Goal: Information Seeking & Learning: Learn about a topic

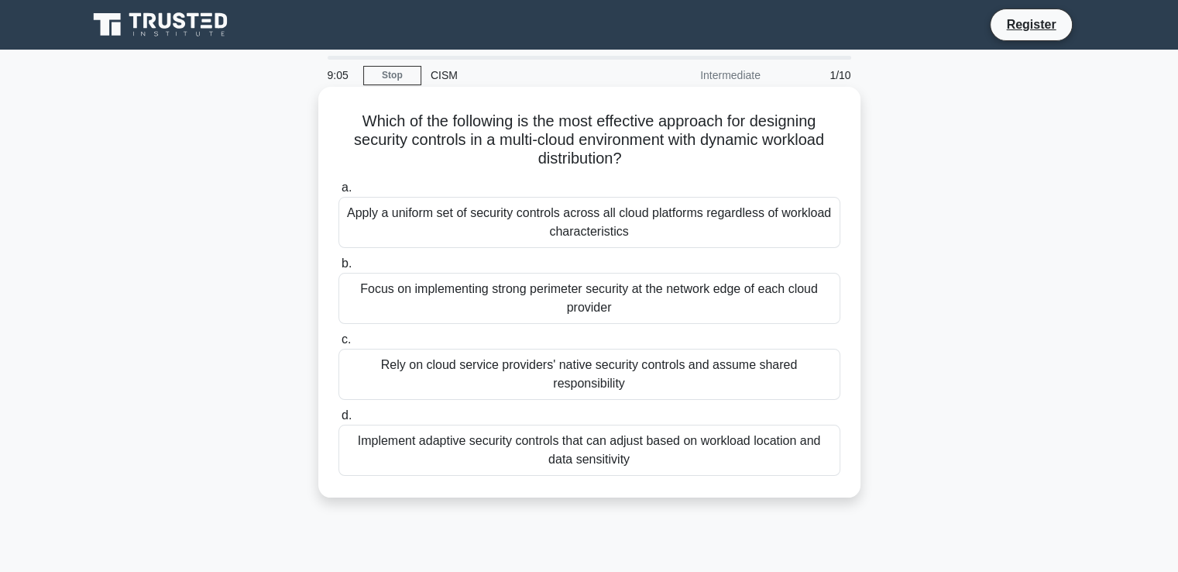
click at [596, 435] on div "Implement adaptive security controls that can adjust based on workload location…" at bounding box center [589, 449] width 502 height 51
click at [338, 421] on input "d. Implement adaptive security controls that can adjust based on workload locat…" at bounding box center [338, 416] width 0 height 10
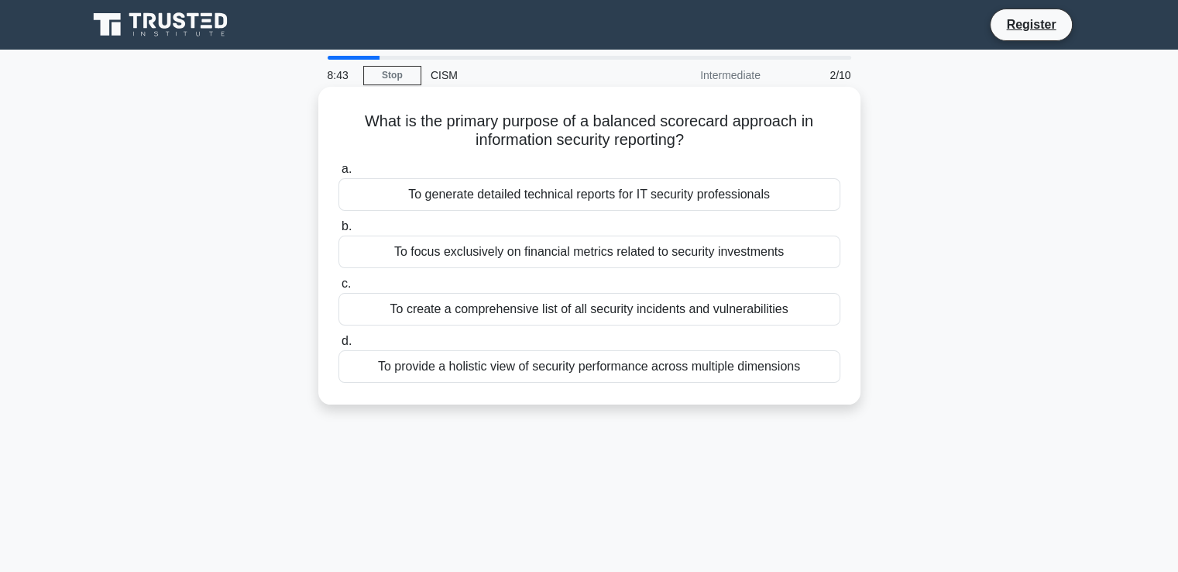
click at [707, 366] on div "To provide a holistic view of security performance across multiple dimensions" at bounding box center [589, 366] width 502 height 33
click at [338, 346] on input "d. To provide a holistic view of security performance across multiple dimensions" at bounding box center [338, 341] width 0 height 10
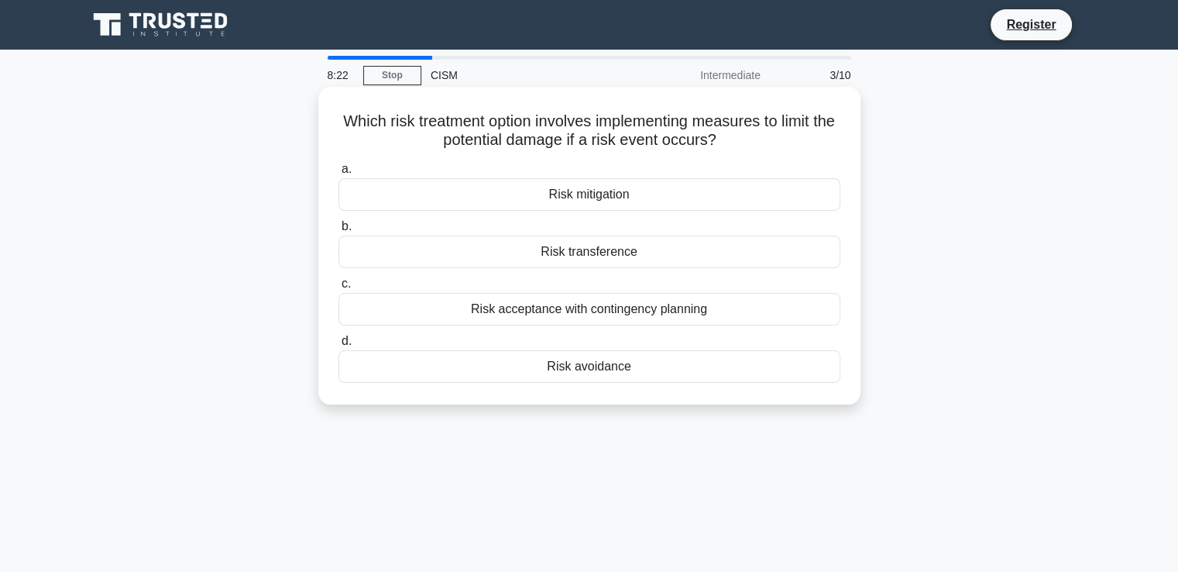
click at [617, 196] on div "Risk mitigation" at bounding box center [589, 194] width 502 height 33
click at [338, 174] on input "a. Risk mitigation" at bounding box center [338, 169] width 0 height 10
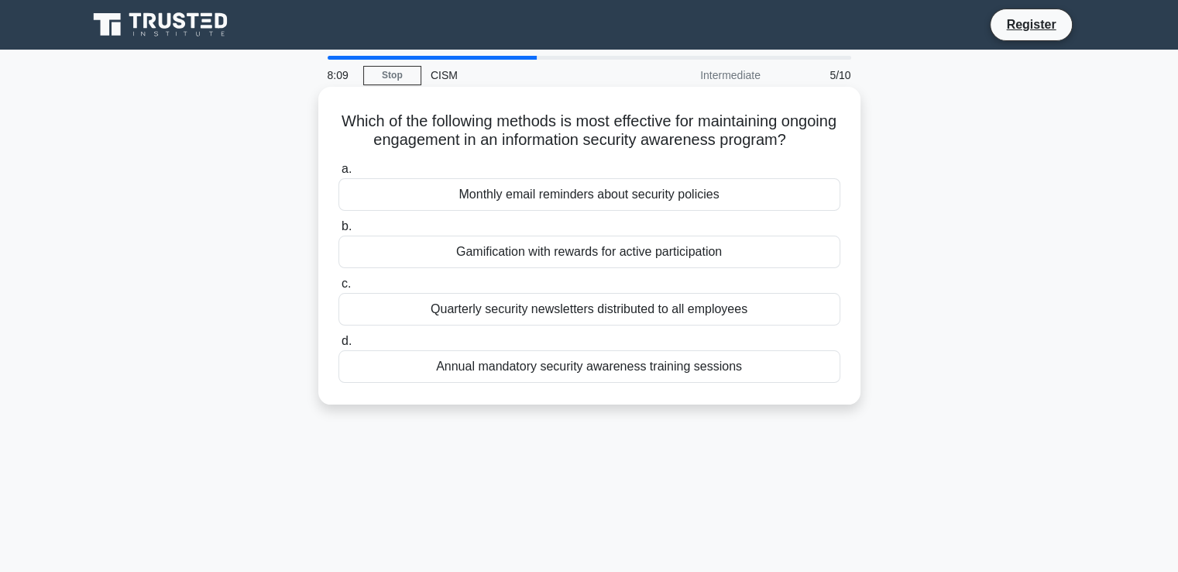
click at [548, 268] on div "Gamification with rewards for active participation" at bounding box center [589, 251] width 502 height 33
click at [338, 232] on input "b. Gamification with rewards for active participation" at bounding box center [338, 227] width 0 height 10
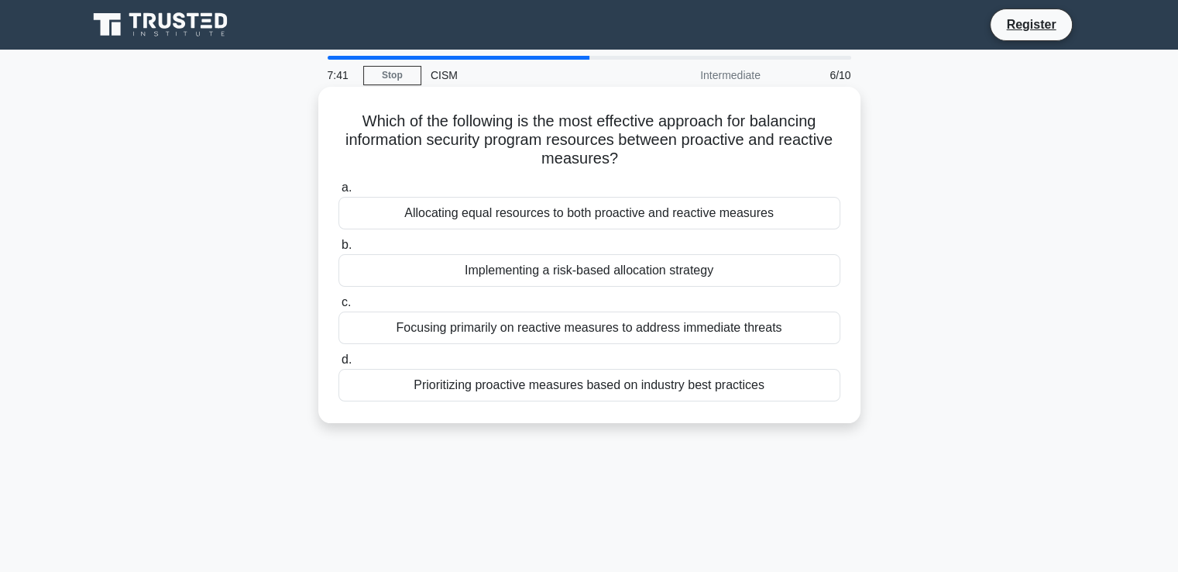
click at [511, 270] on div "Implementing a risk-based allocation strategy" at bounding box center [589, 270] width 502 height 33
click at [338, 250] on input "b. Implementing a risk-based allocation strategy" at bounding box center [338, 245] width 0 height 10
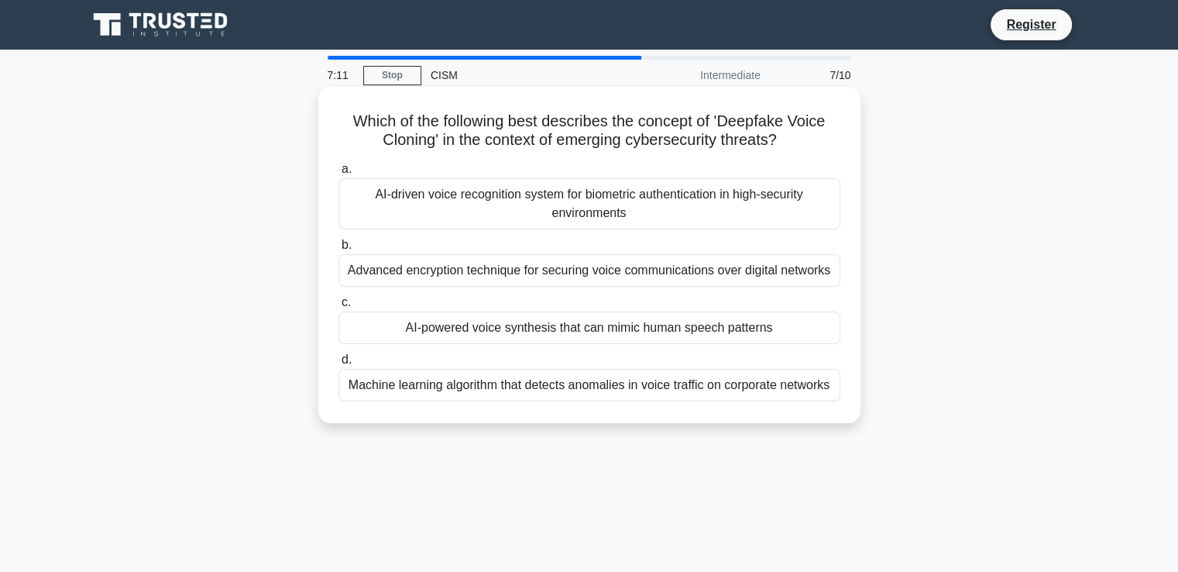
click at [612, 325] on div "AI-powered voice synthesis that can mimic human speech patterns" at bounding box center [589, 327] width 502 height 33
click at [427, 332] on div "AI-powered voice synthesis that can mimic human speech patterns" at bounding box center [589, 327] width 502 height 33
click at [338, 308] on input "c. AI-powered voice synthesis that can mimic human speech patterns" at bounding box center [338, 302] width 0 height 10
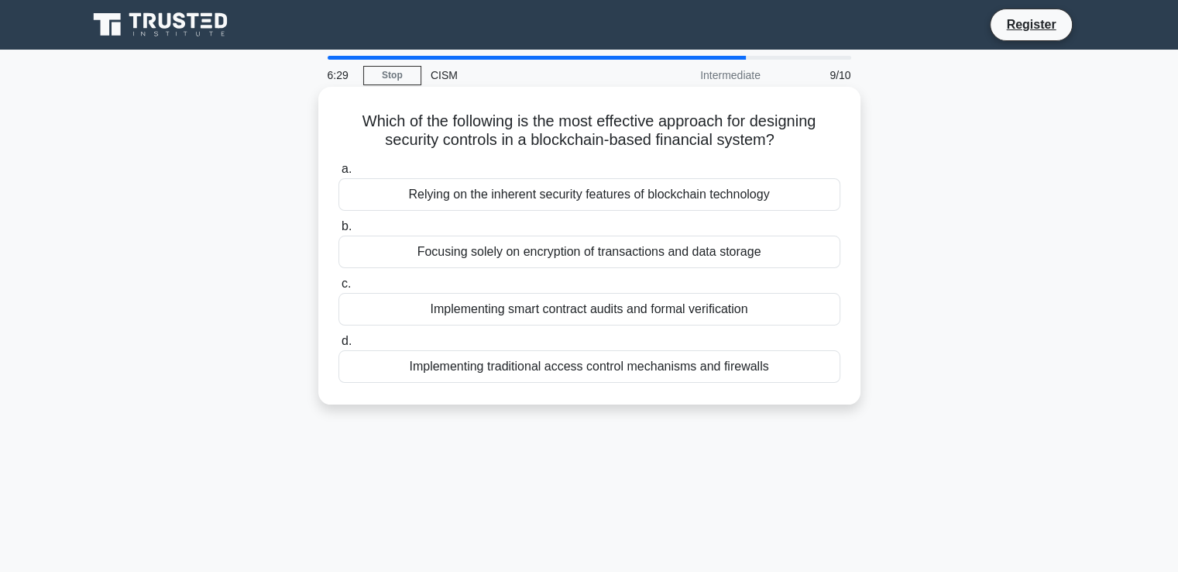
click at [527, 198] on div "Relying on the inherent security features of blockchain technology" at bounding box center [589, 194] width 502 height 33
click at [338, 174] on input "a. Relying on the inherent security features of blockchain technology" at bounding box center [338, 169] width 0 height 10
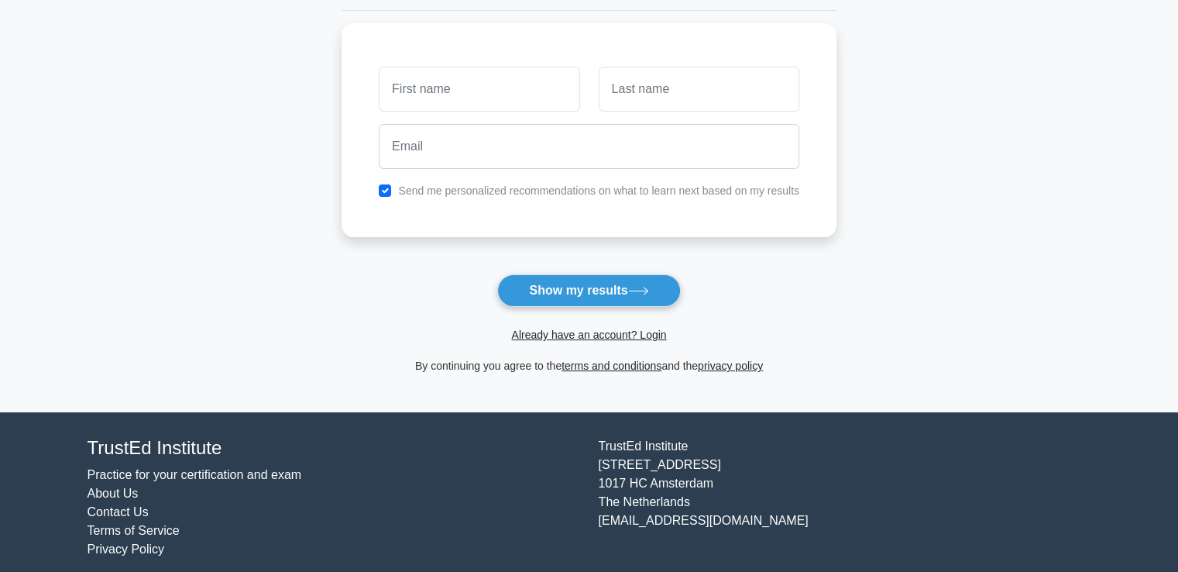
scroll to position [206, 0]
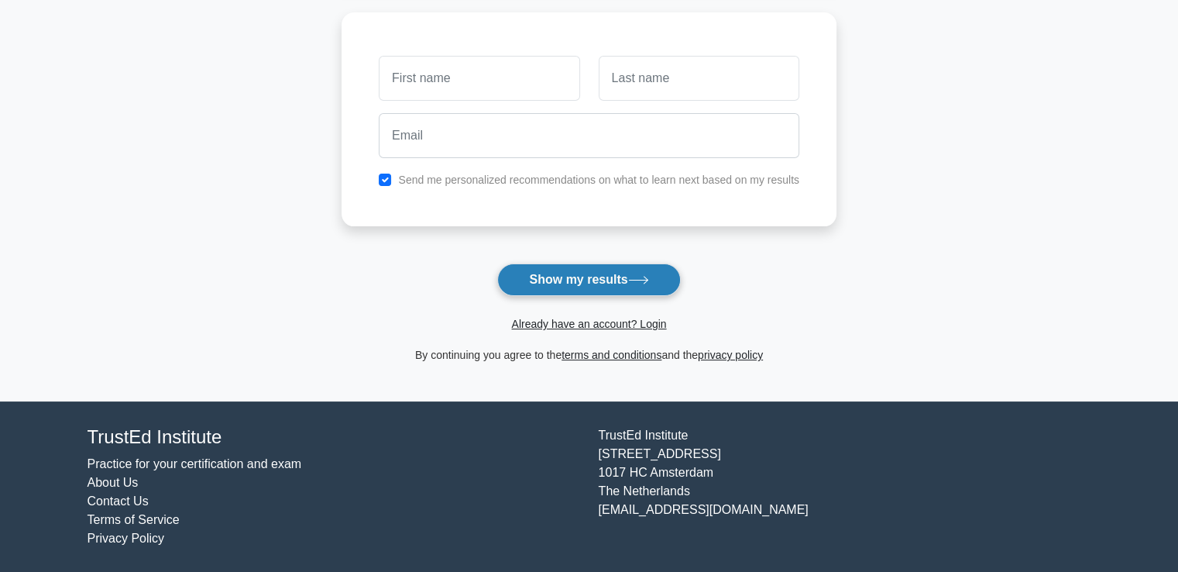
click at [572, 278] on button "Show my results" at bounding box center [588, 279] width 183 height 33
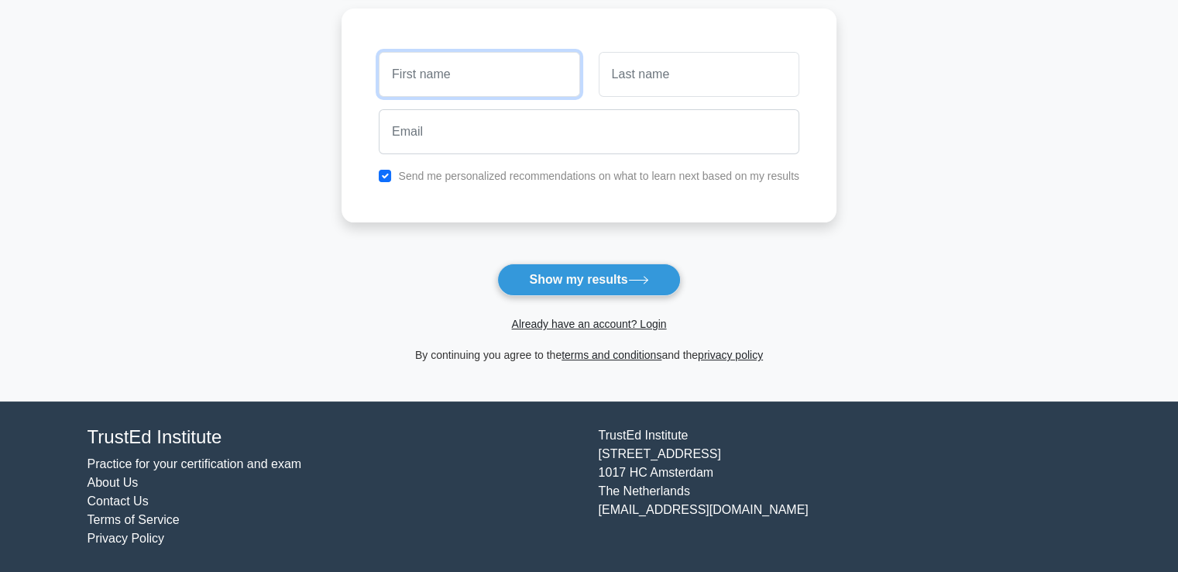
click at [424, 81] on input "text" at bounding box center [479, 74] width 201 height 45
type input "Chris"
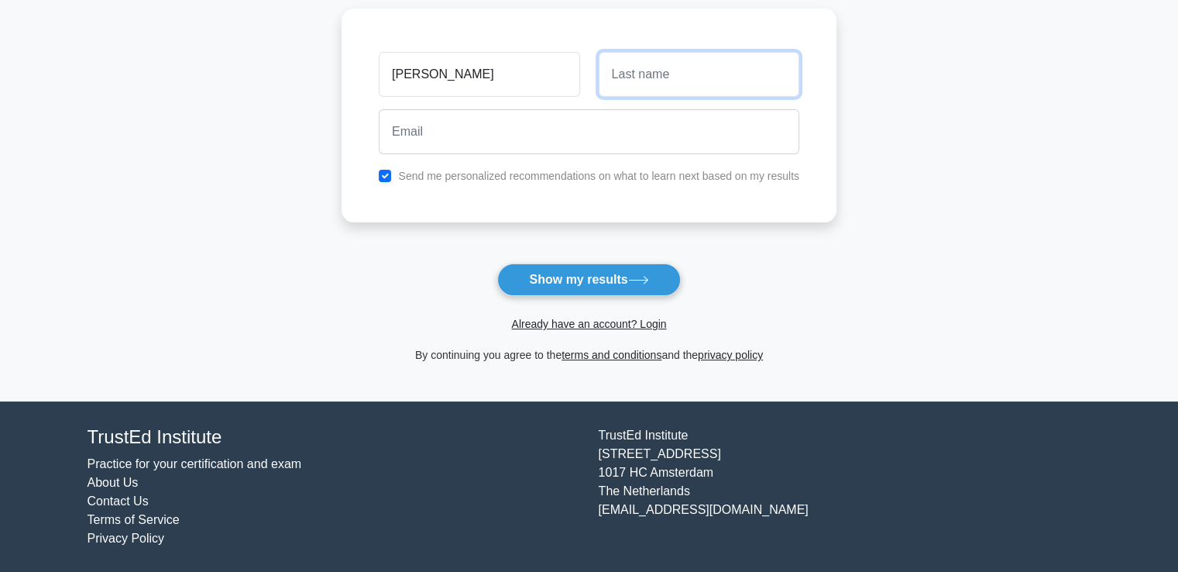
click at [669, 72] on input "text" at bounding box center [699, 74] width 201 height 45
type input "Musoke-Nteyafas"
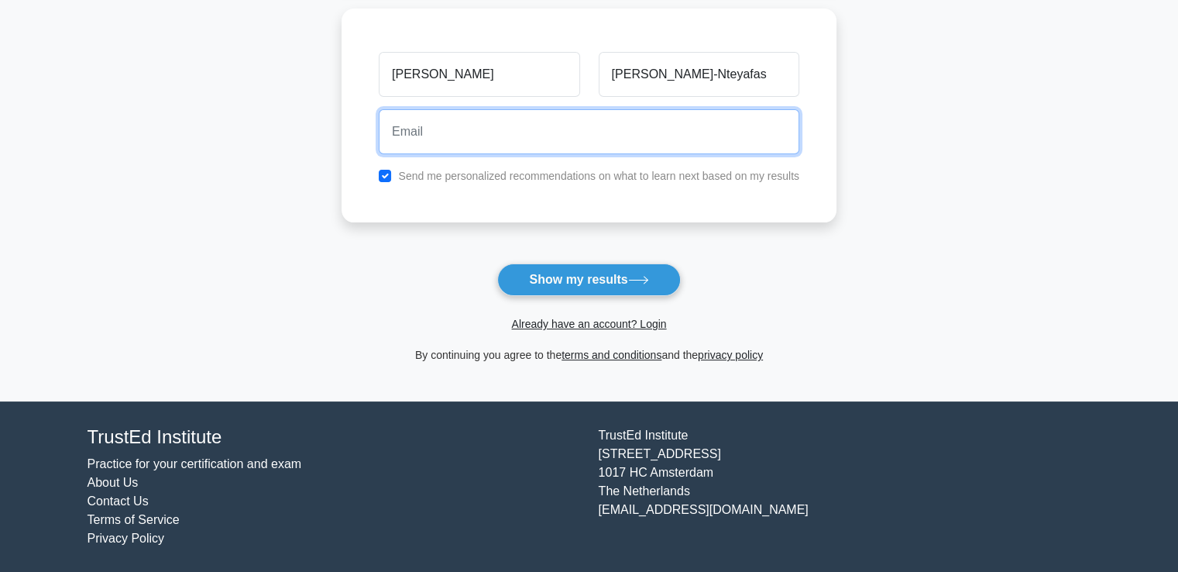
click at [418, 138] on input "email" at bounding box center [589, 131] width 421 height 45
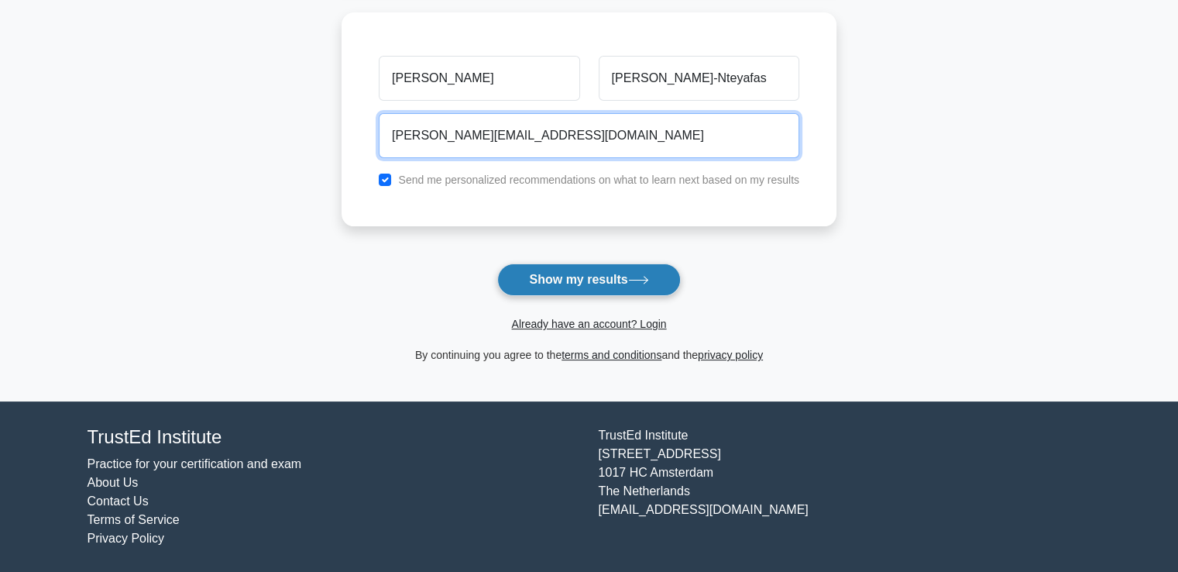
type input "chris.nteyafas@gmail.com"
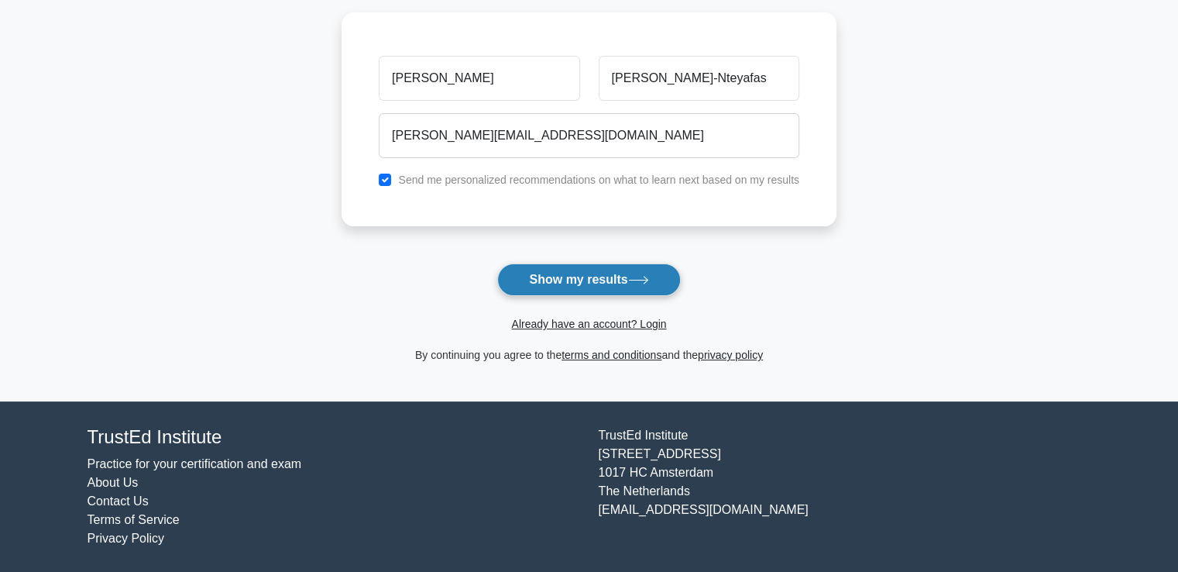
click at [594, 279] on button "Show my results" at bounding box center [588, 279] width 183 height 33
click at [594, 279] on form "Wait, there is more! Continue to see your result The test is finished Chris" at bounding box center [589, 122] width 495 height 483
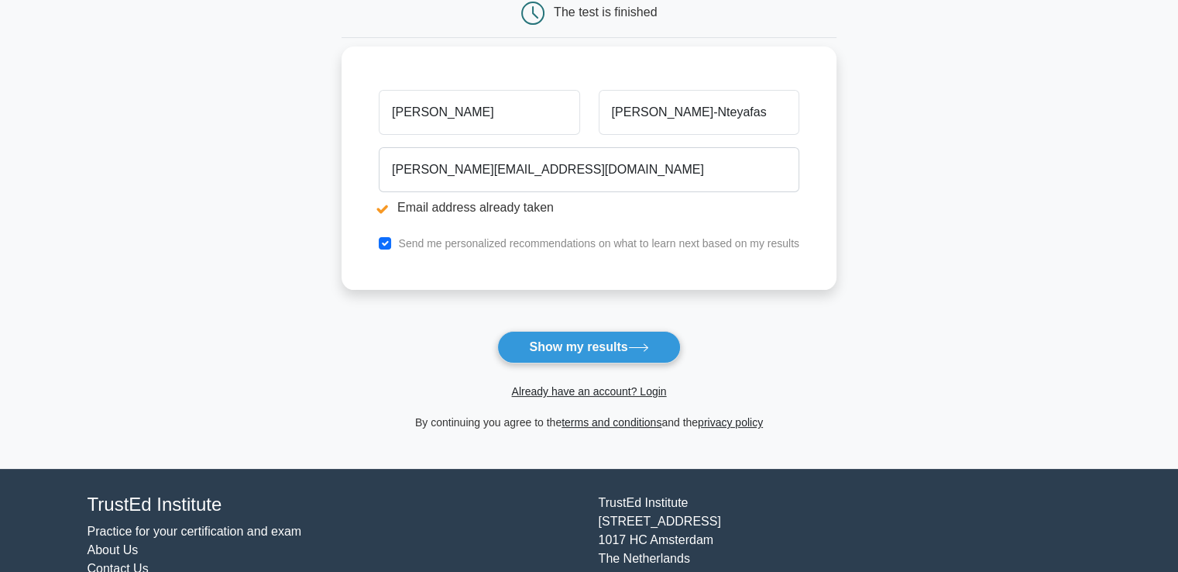
scroll to position [232, 0]
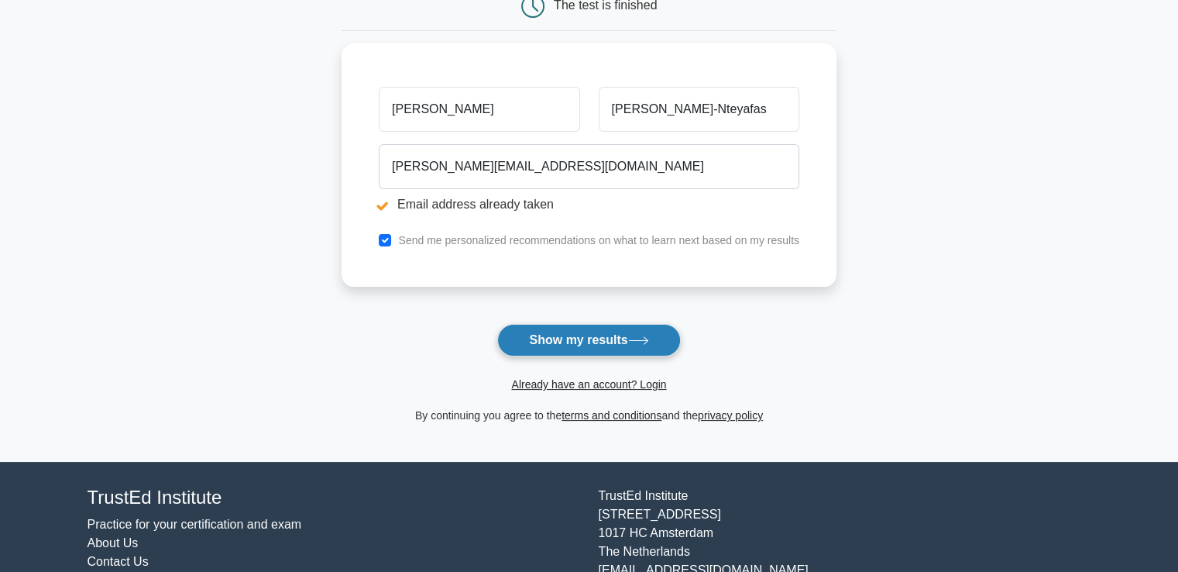
click at [597, 342] on button "Show my results" at bounding box center [588, 340] width 183 height 33
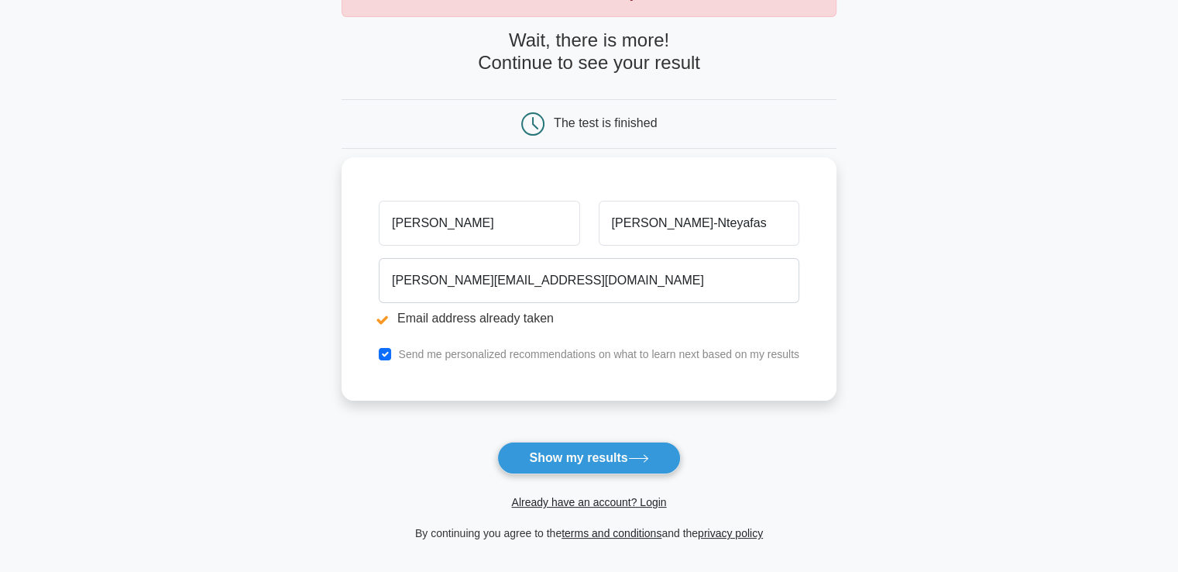
scroll to position [293, 0]
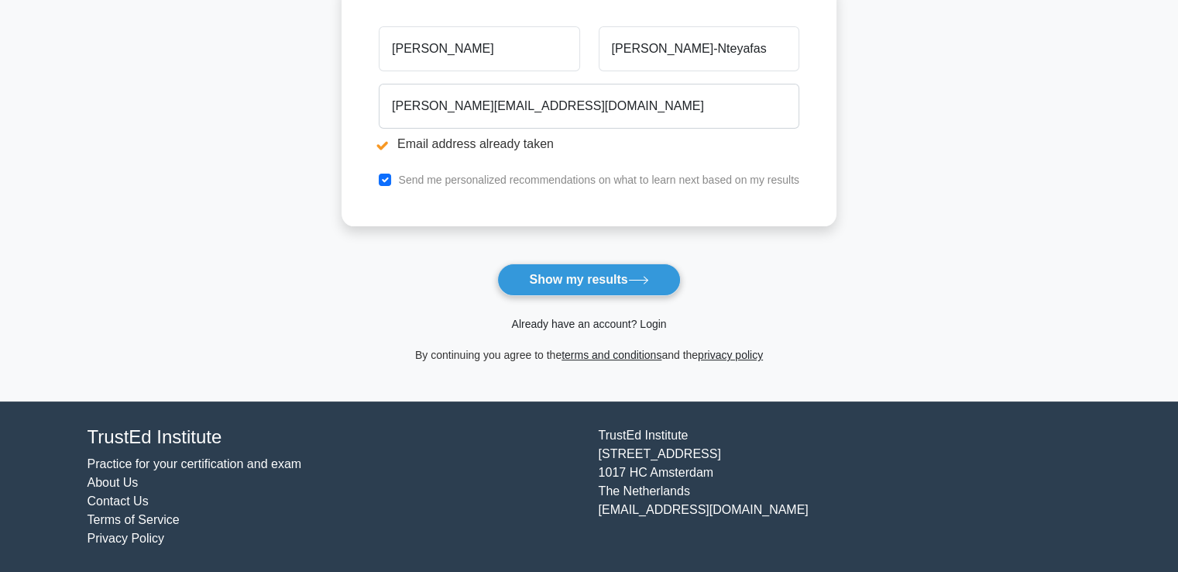
click at [584, 320] on link "Already have an account? Login" at bounding box center [588, 324] width 155 height 12
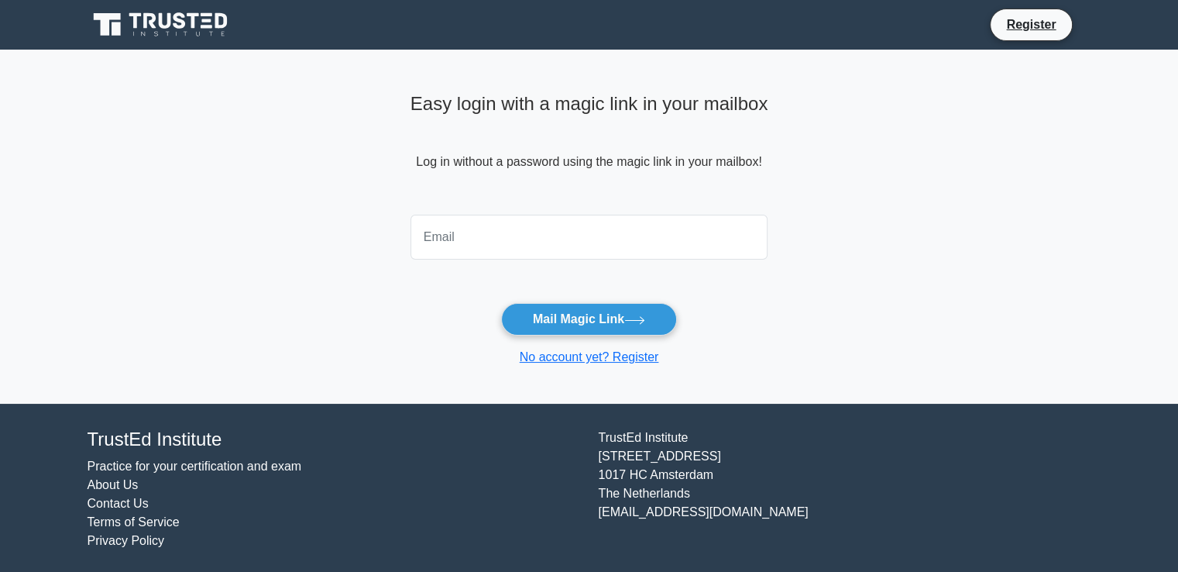
click at [496, 249] on input "email" at bounding box center [590, 237] width 358 height 45
click at [579, 323] on button "Mail Magic Link" at bounding box center [589, 319] width 176 height 33
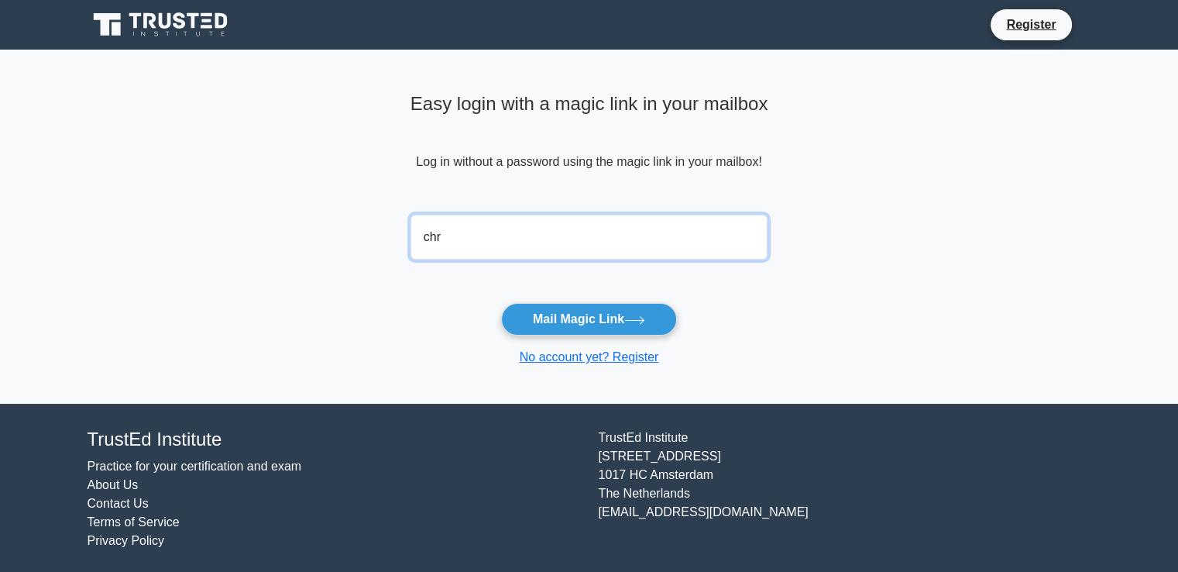
click at [465, 245] on input "chr" at bounding box center [590, 237] width 358 height 45
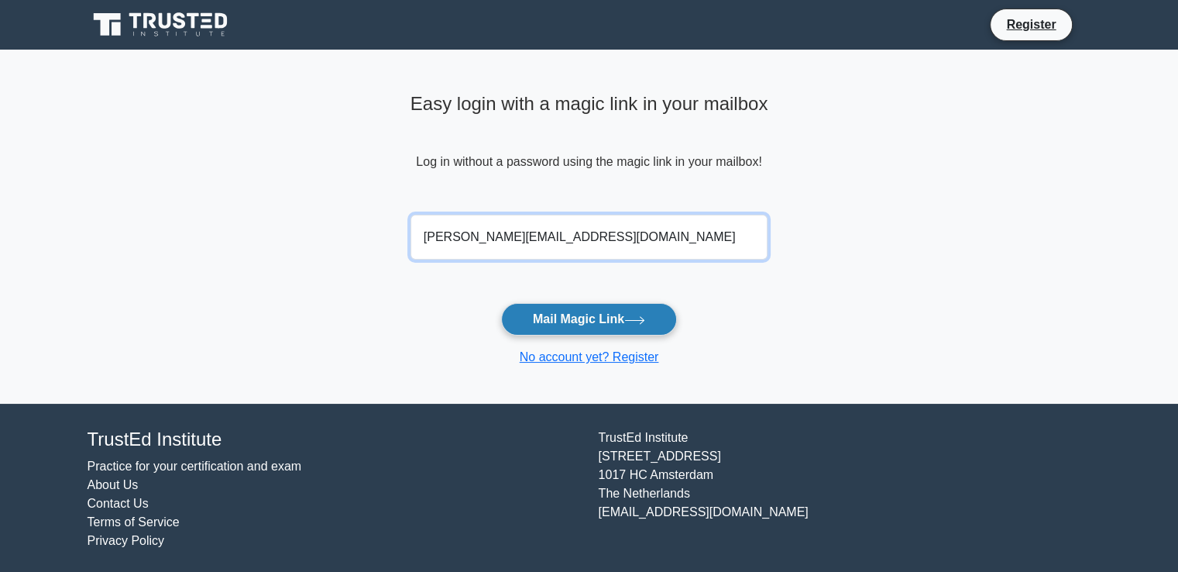
type input "[PERSON_NAME][EMAIL_ADDRESS][DOMAIN_NAME]"
click at [606, 312] on button "Mail Magic Link" at bounding box center [589, 319] width 176 height 33
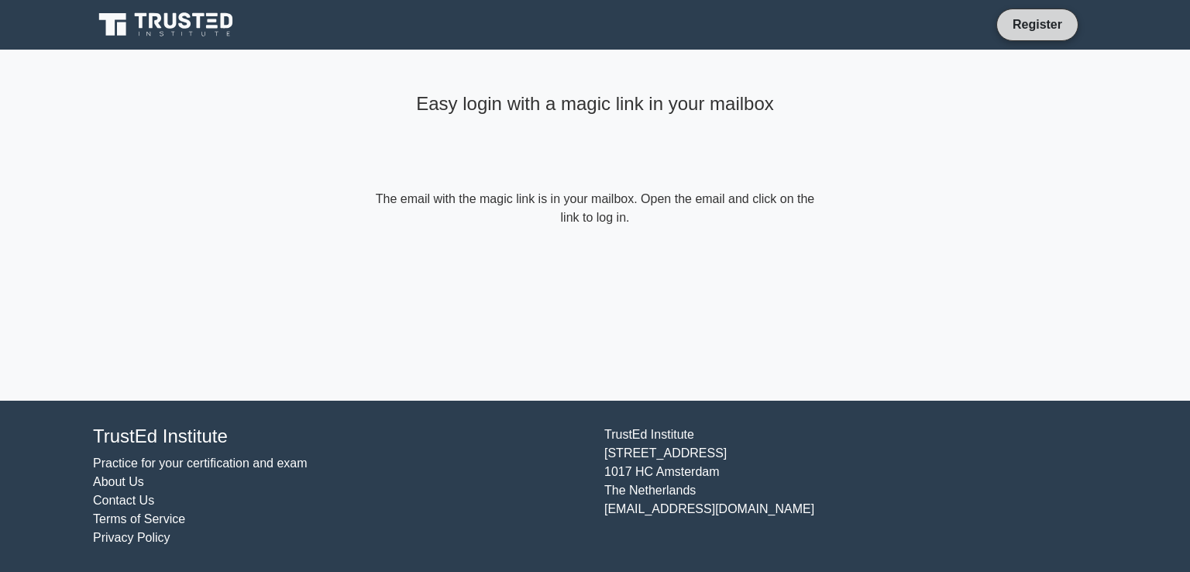
click at [1016, 22] on link "Register" at bounding box center [1037, 24] width 68 height 19
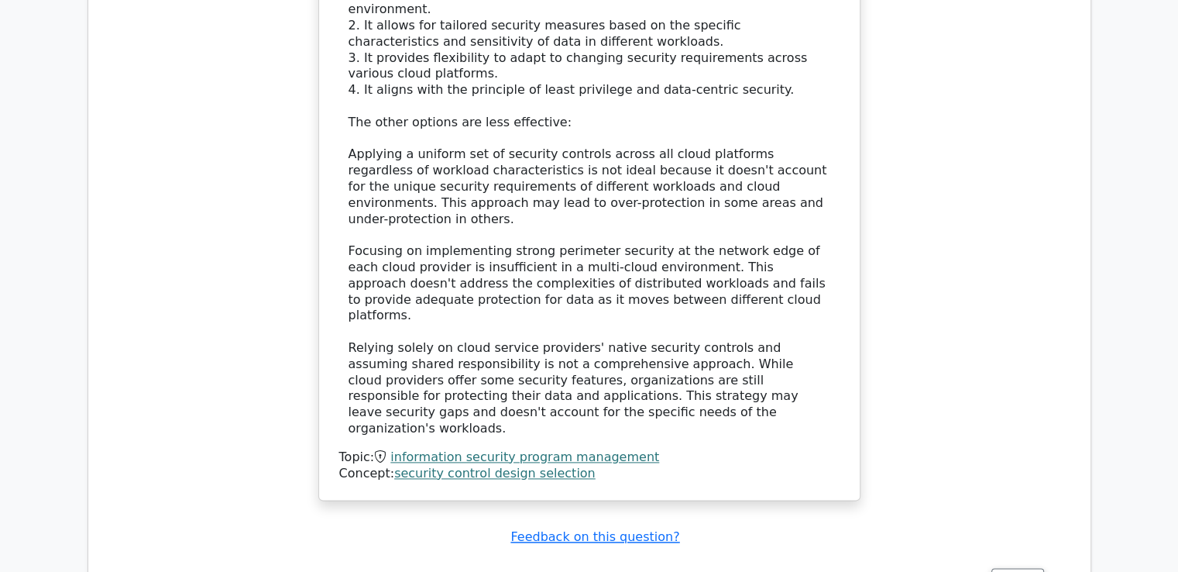
scroll to position [2169, 0]
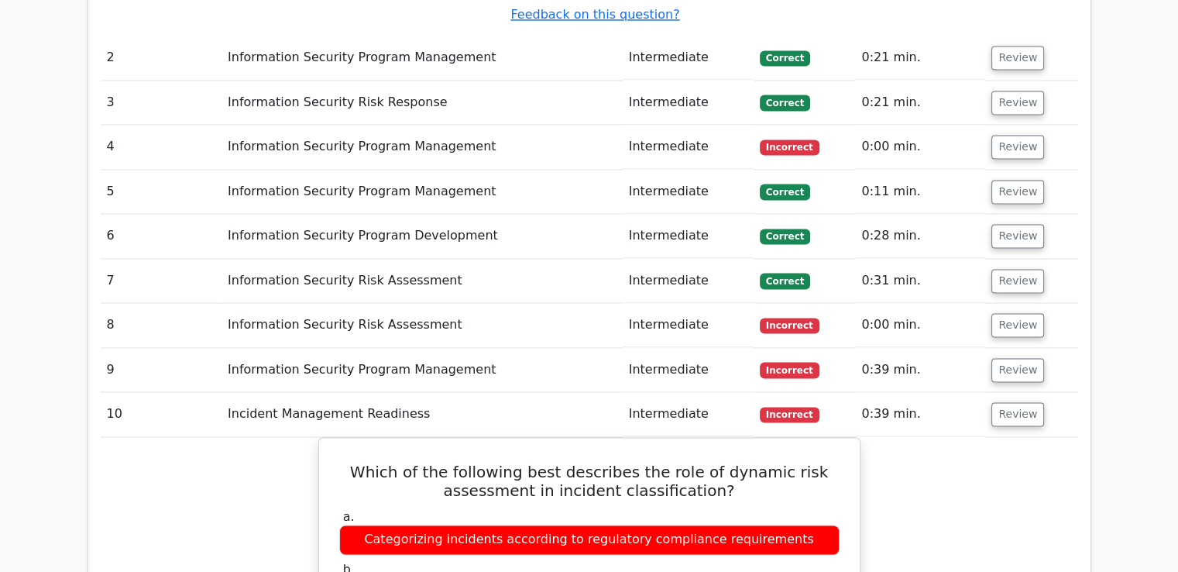
scroll to position [2430, 0]
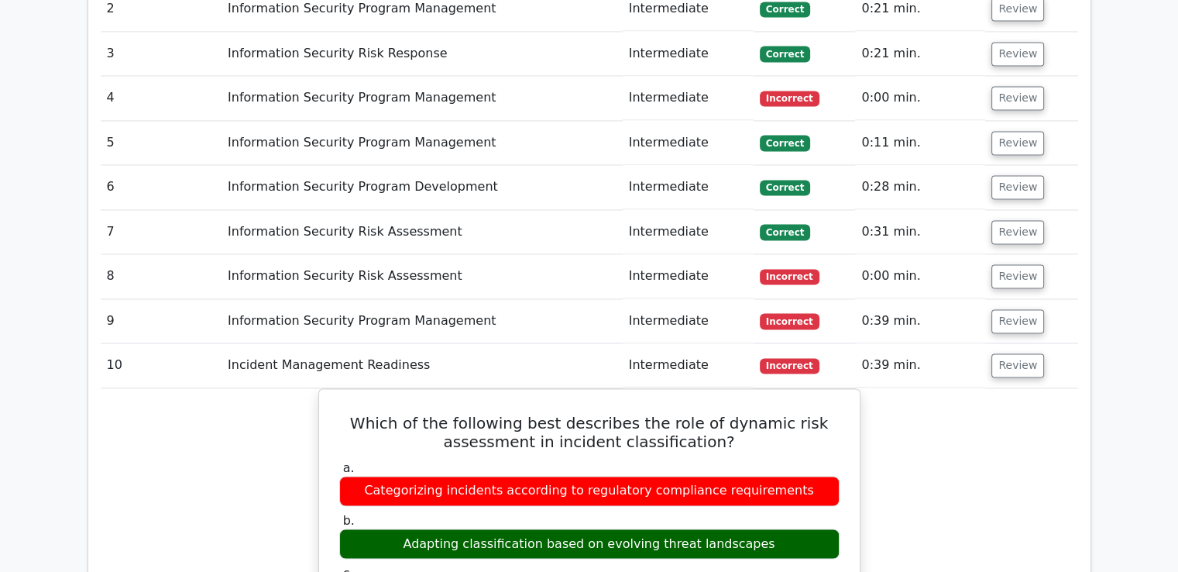
click at [784, 313] on span "Incorrect" at bounding box center [790, 320] width 60 height 15
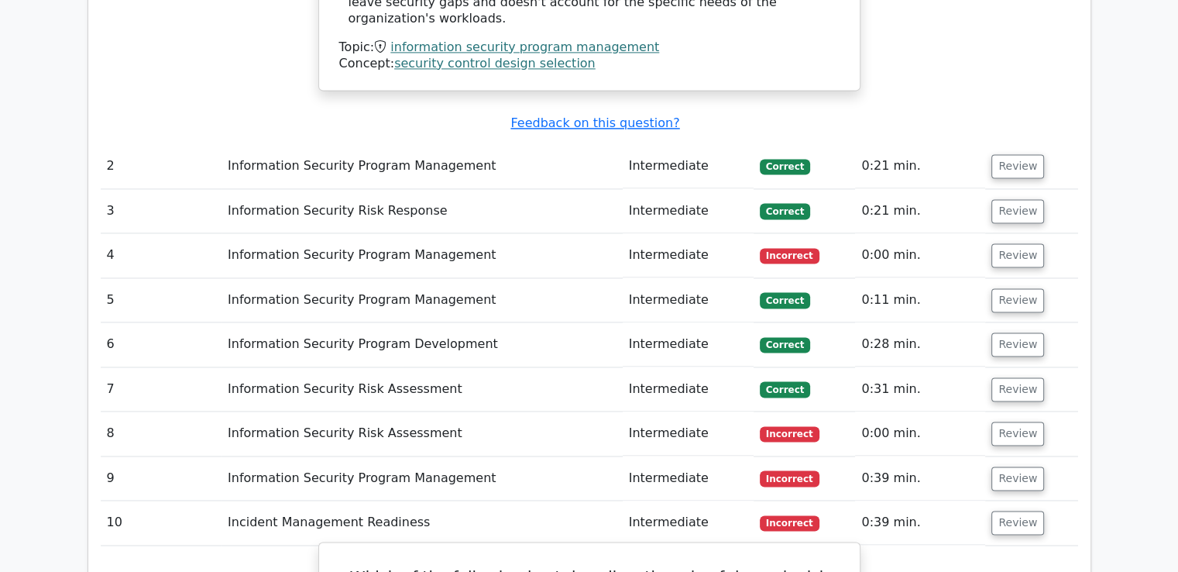
scroll to position [2275, 0]
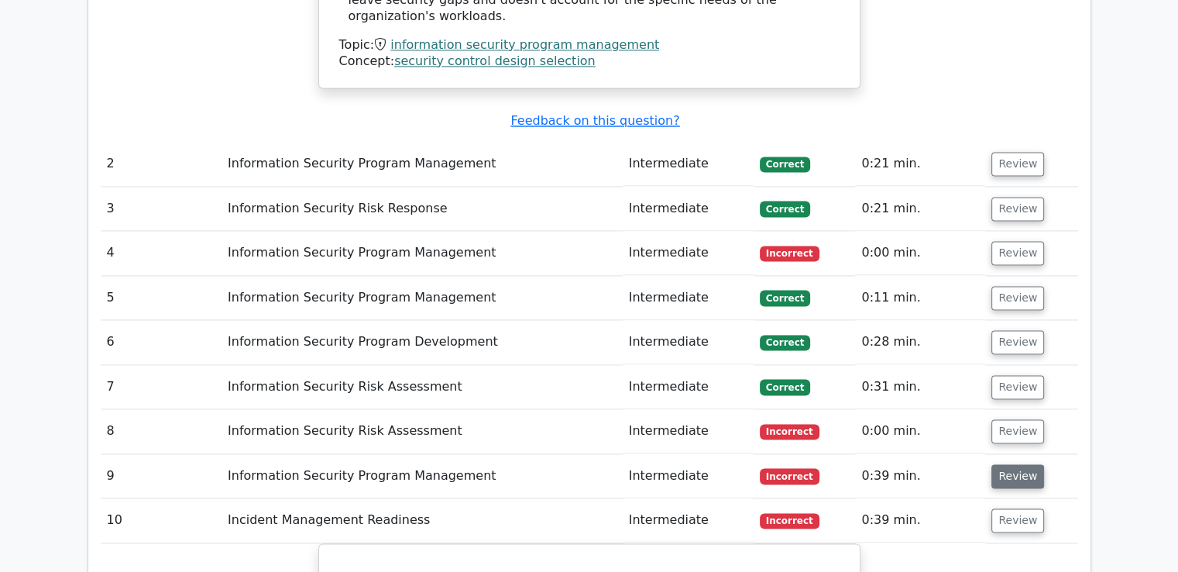
click at [1013, 464] on button "Review" at bounding box center [1017, 476] width 53 height 24
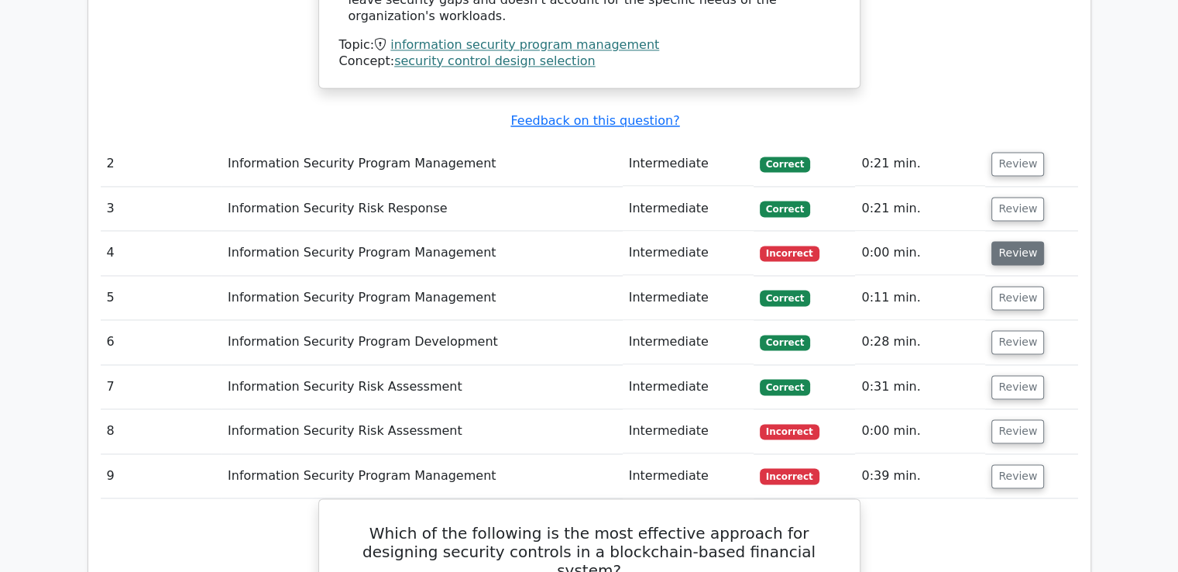
click at [1018, 241] on button "Review" at bounding box center [1017, 253] width 53 height 24
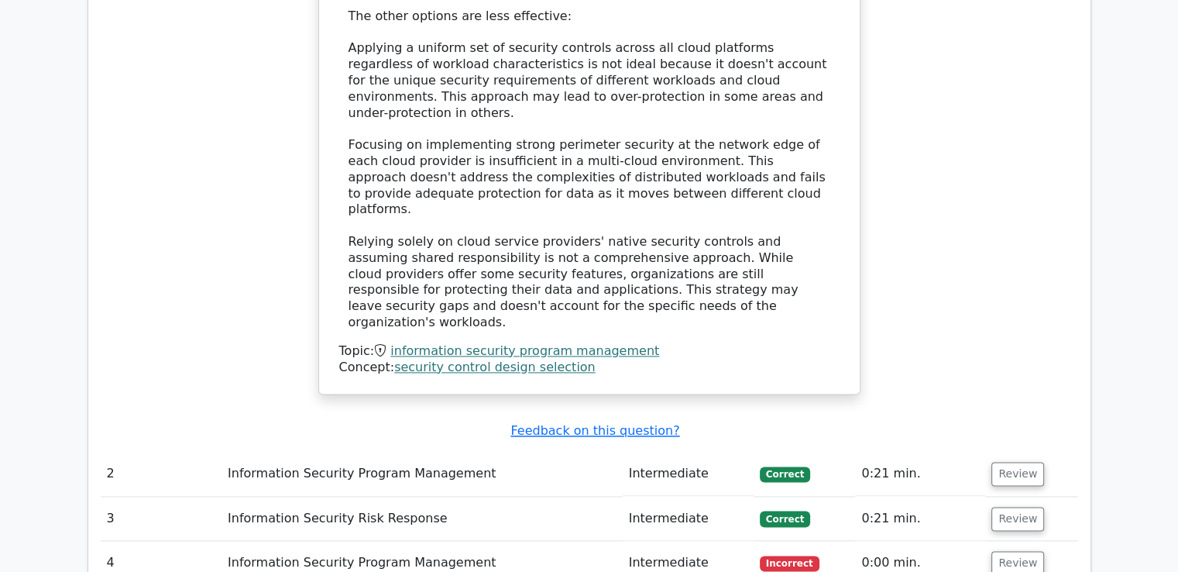
scroll to position [2197, 0]
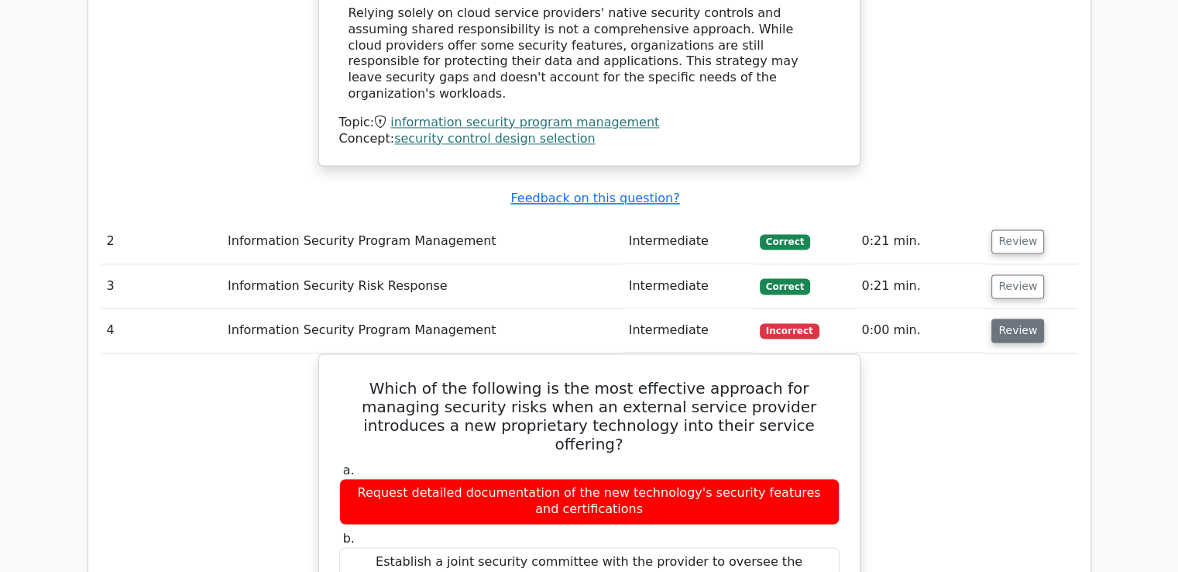
click at [1005, 318] on button "Review" at bounding box center [1017, 330] width 53 height 24
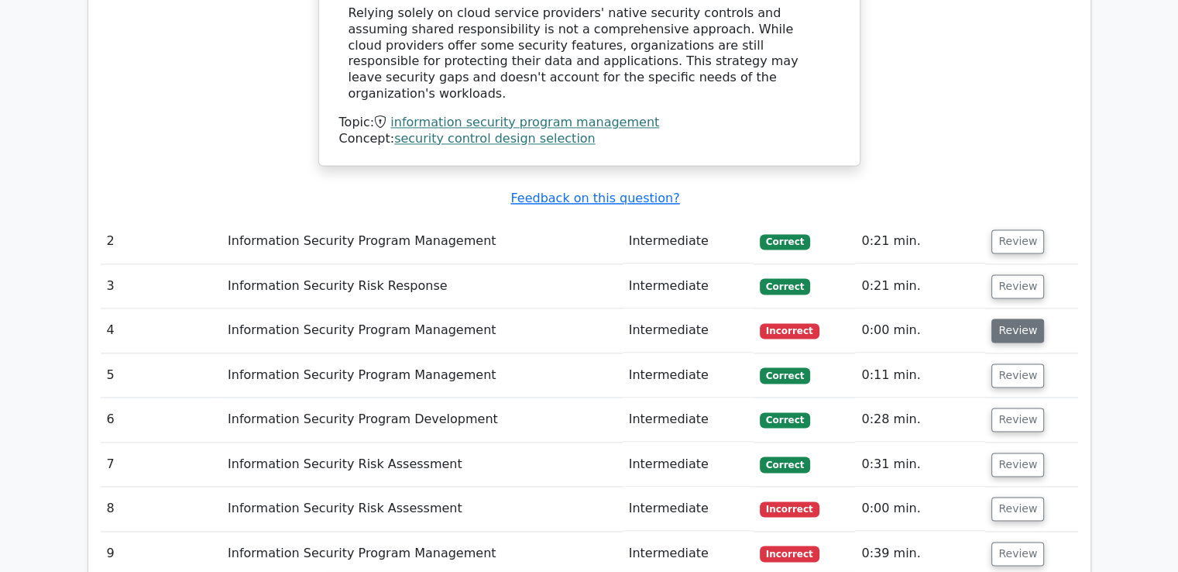
click at [995, 318] on button "Review" at bounding box center [1017, 330] width 53 height 24
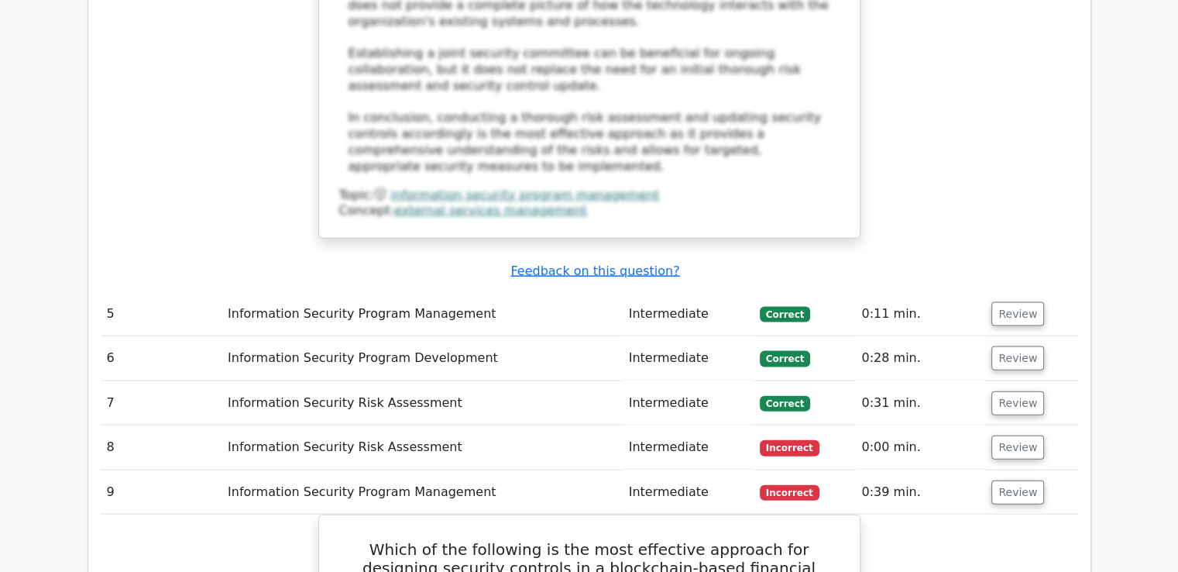
scroll to position [3359, 0]
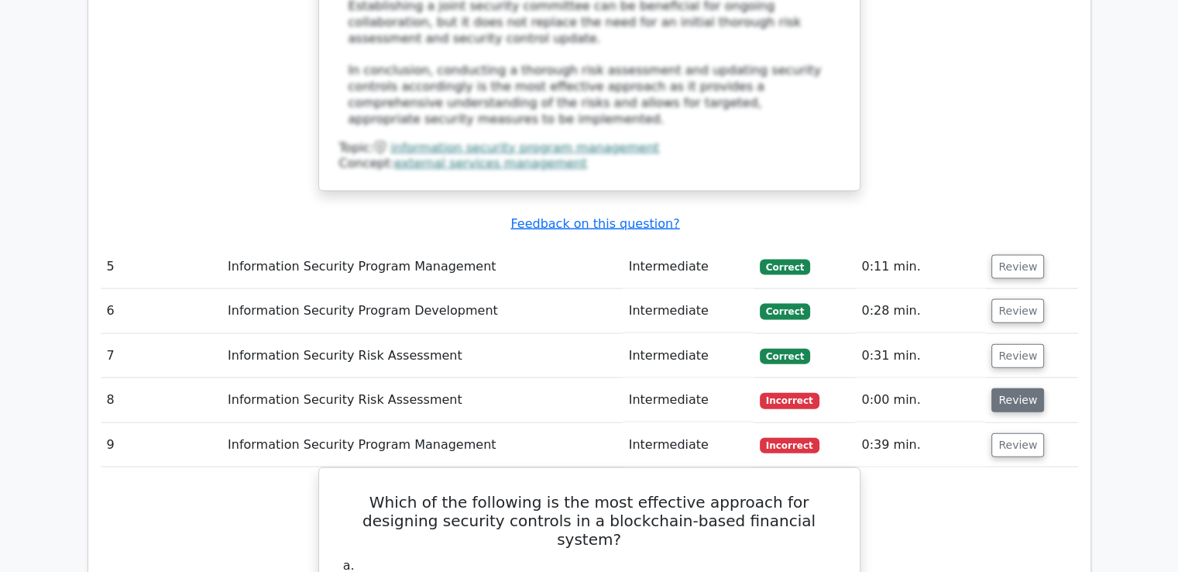
click at [1016, 388] on button "Review" at bounding box center [1017, 400] width 53 height 24
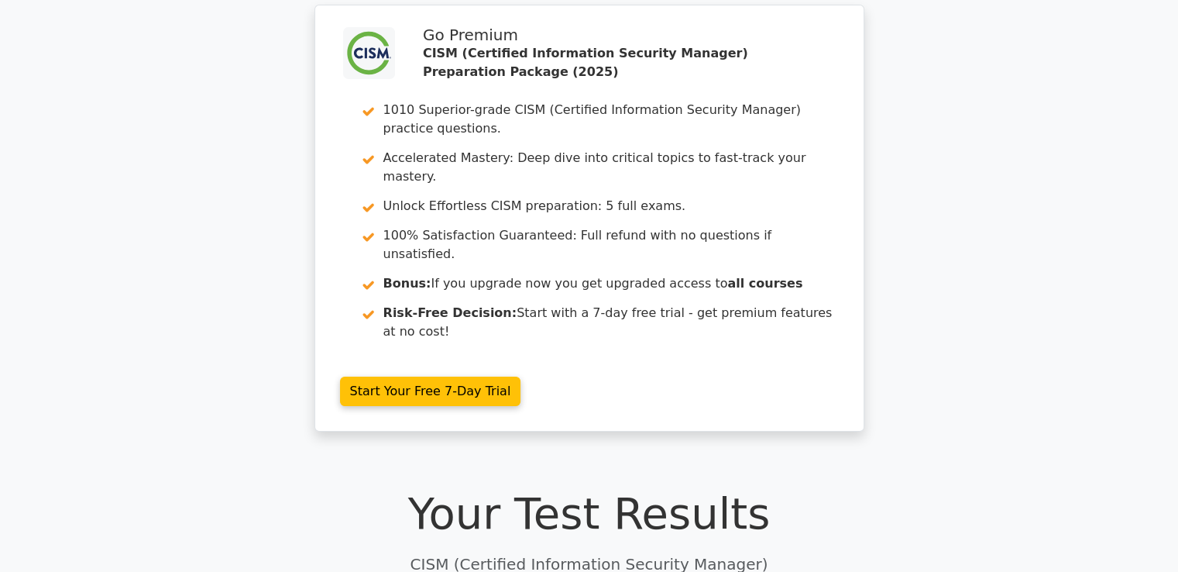
scroll to position [0, 0]
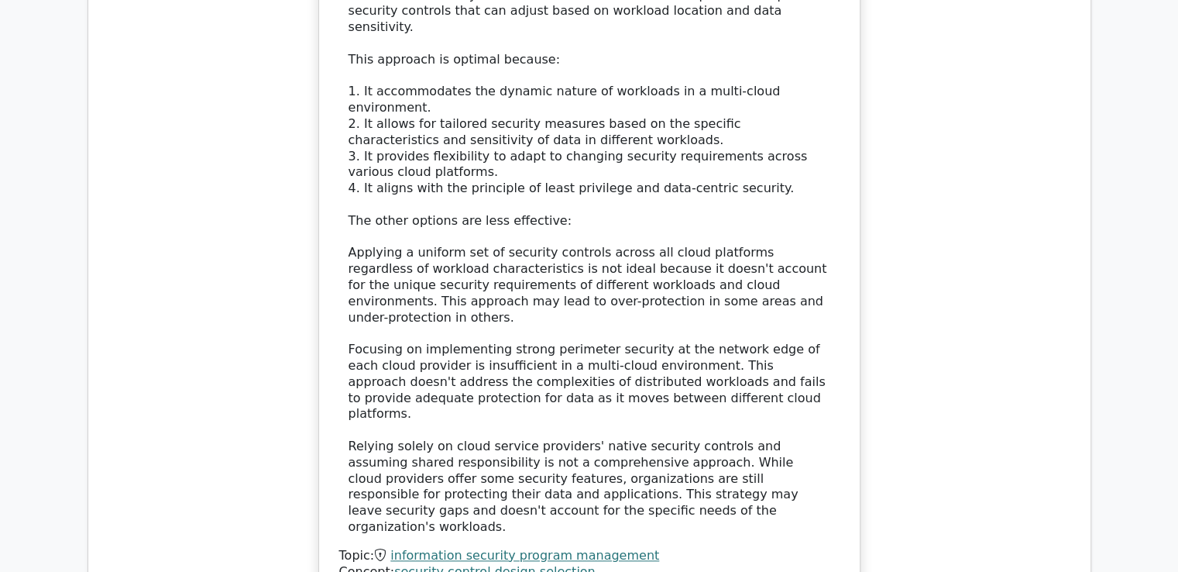
scroll to position [1859, 0]
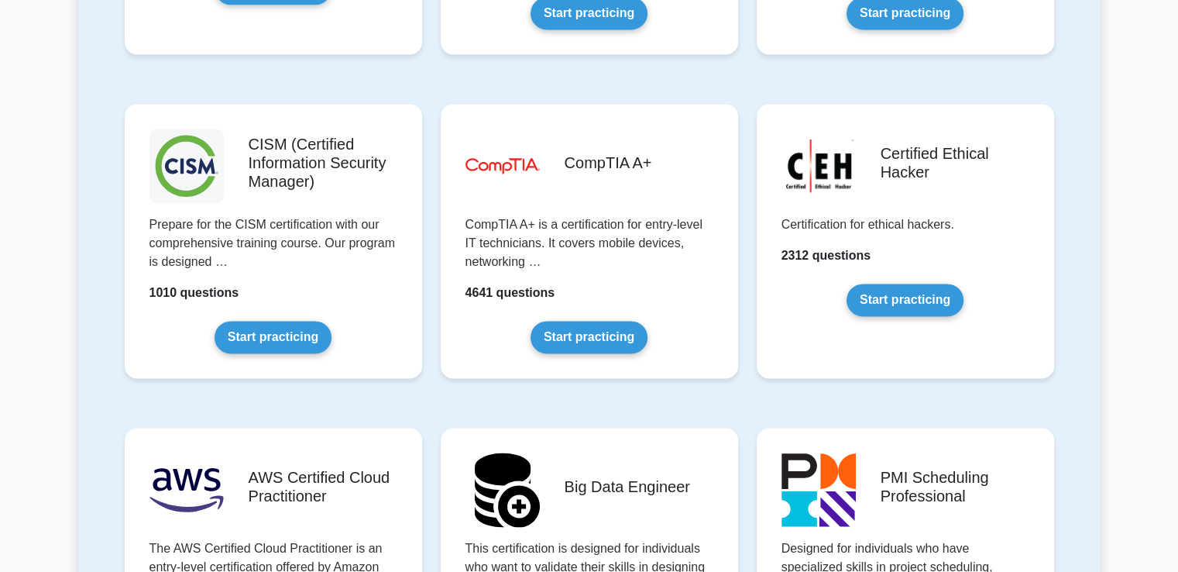
scroll to position [2246, 0]
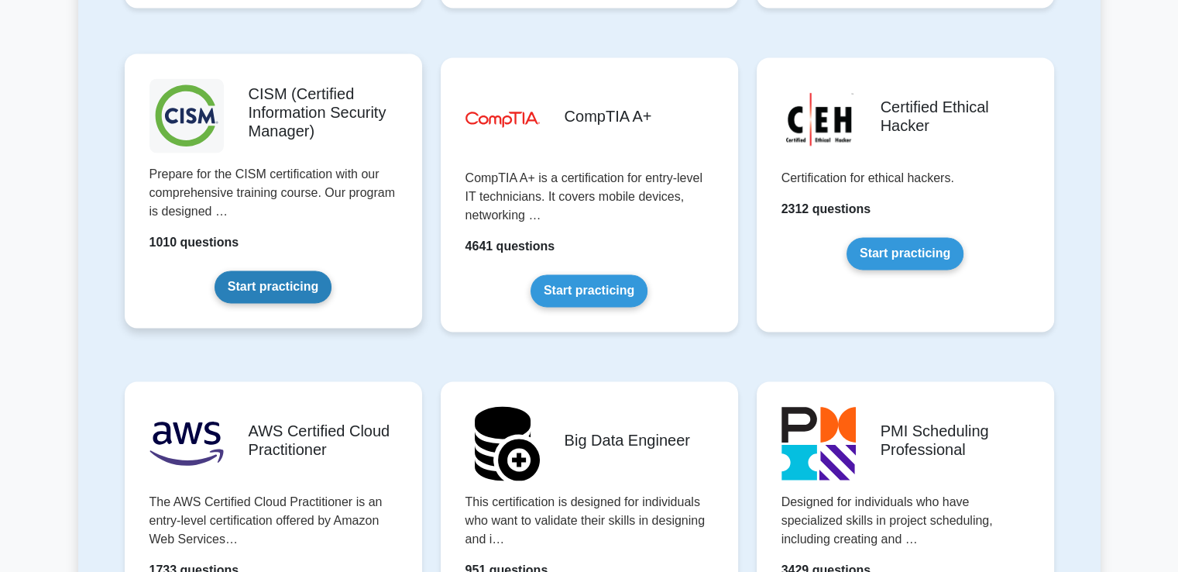
click at [285, 283] on link "Start practicing" at bounding box center [273, 286] width 117 height 33
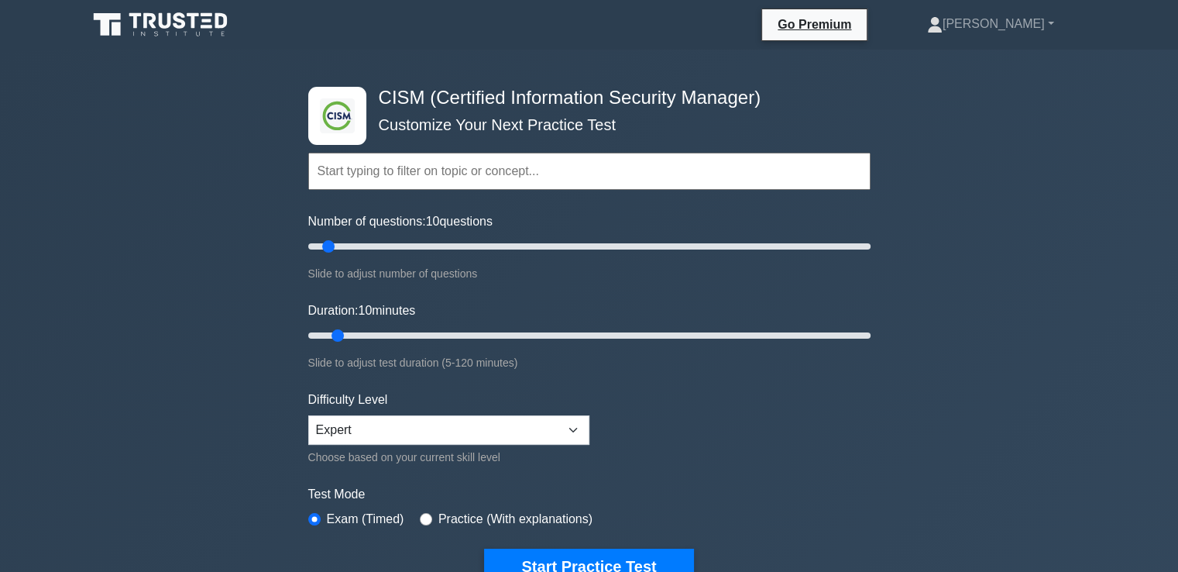
click at [410, 170] on input "text" at bounding box center [589, 171] width 562 height 37
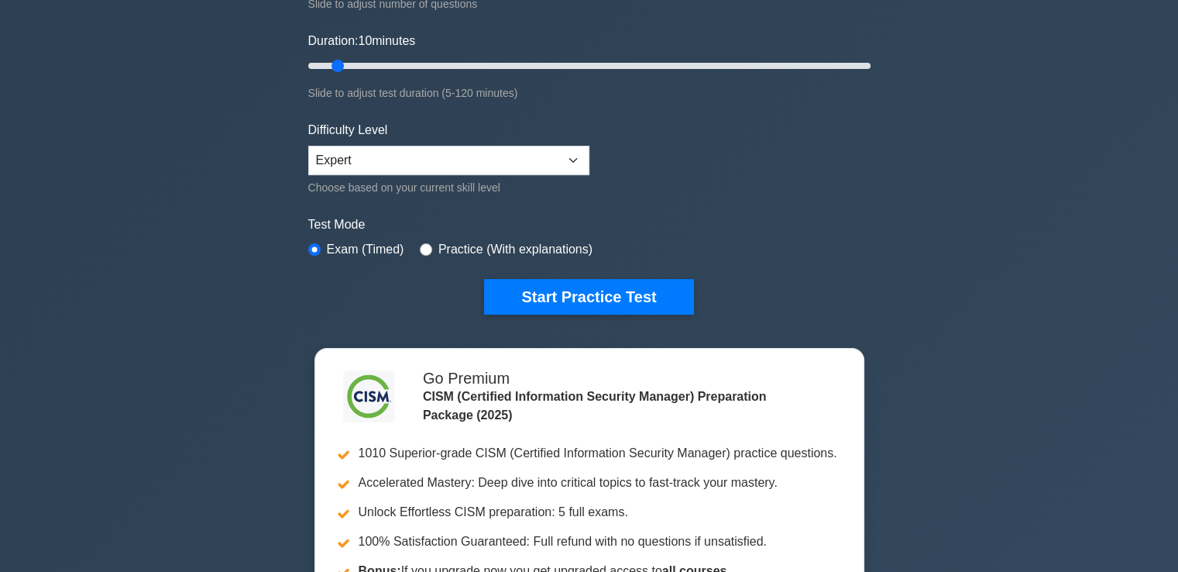
scroll to position [155, 0]
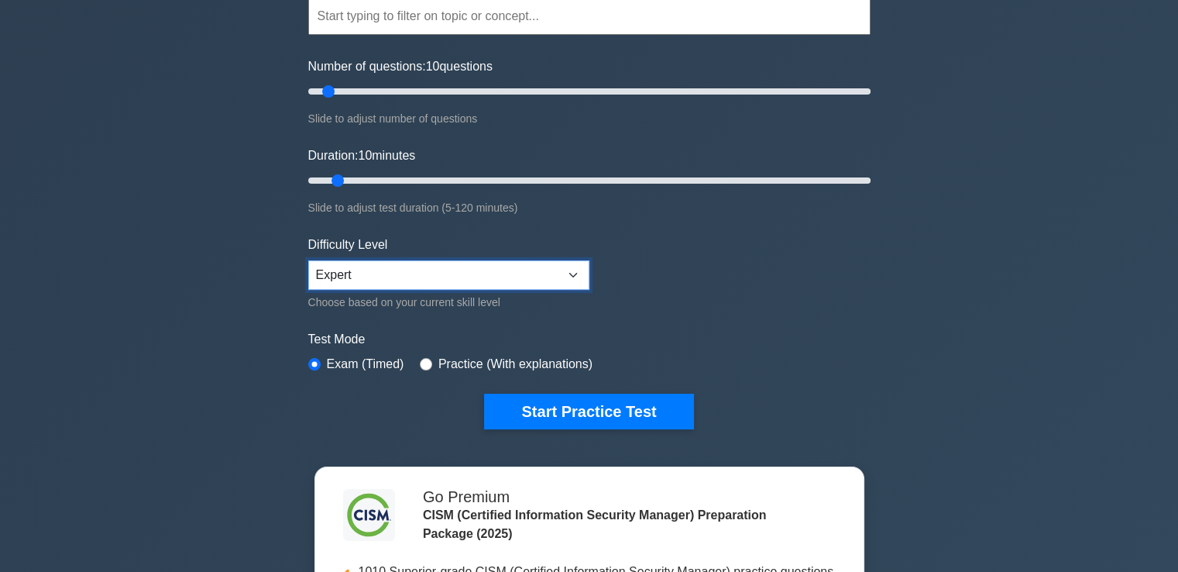
click at [569, 277] on select "Beginner Intermediate Expert" at bounding box center [448, 274] width 281 height 29
click at [308, 260] on select "Beginner Intermediate Expert" at bounding box center [448, 274] width 281 height 29
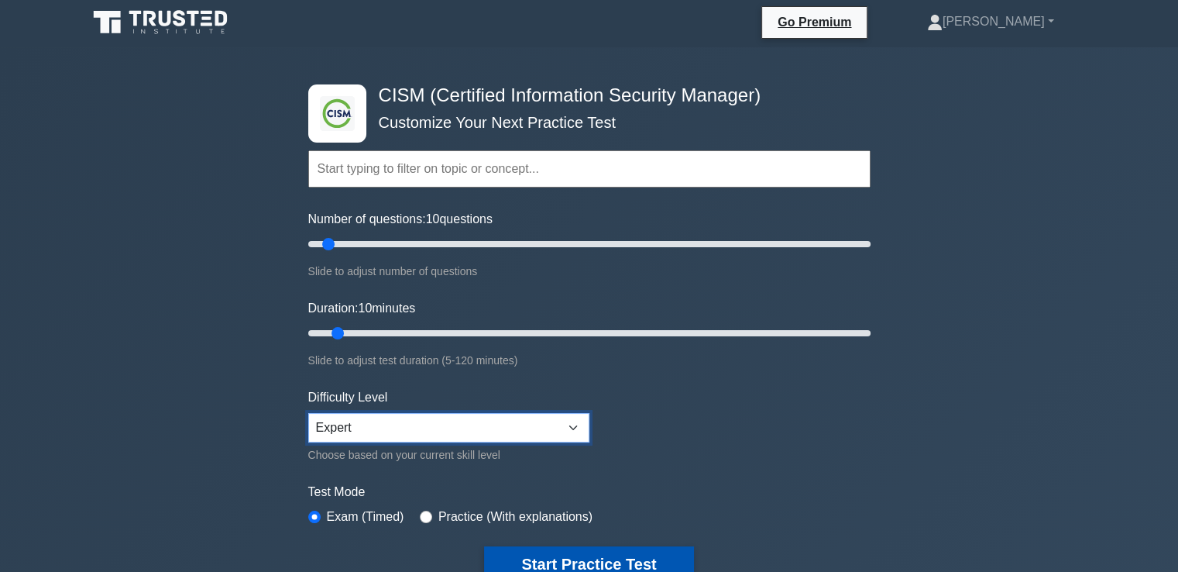
scroll to position [0, 0]
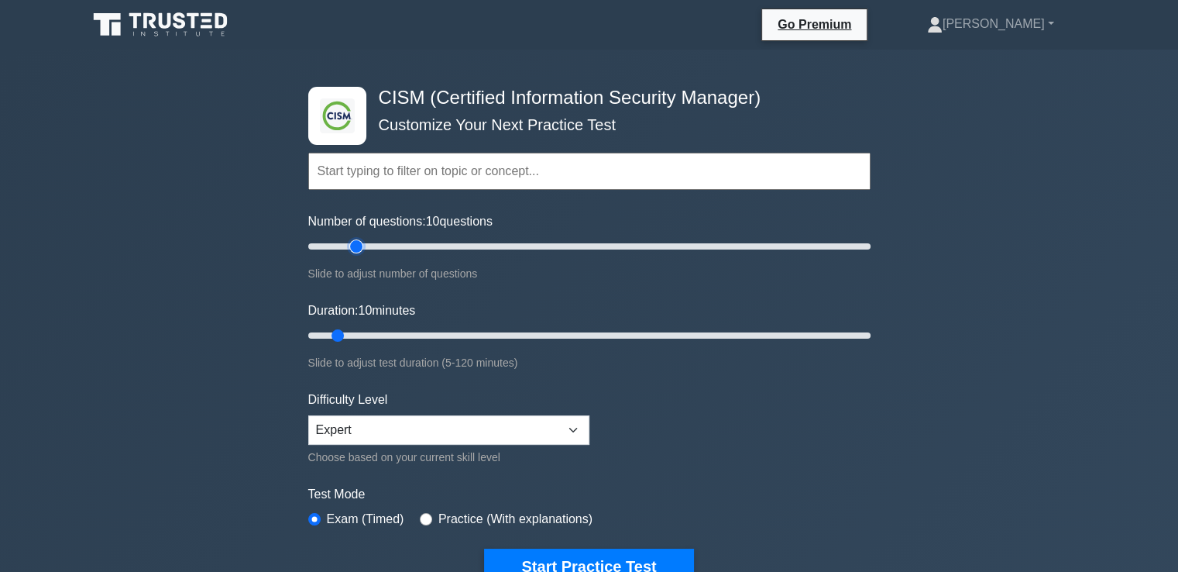
click at [362, 243] on input "Number of questions: 10 questions" at bounding box center [589, 246] width 562 height 19
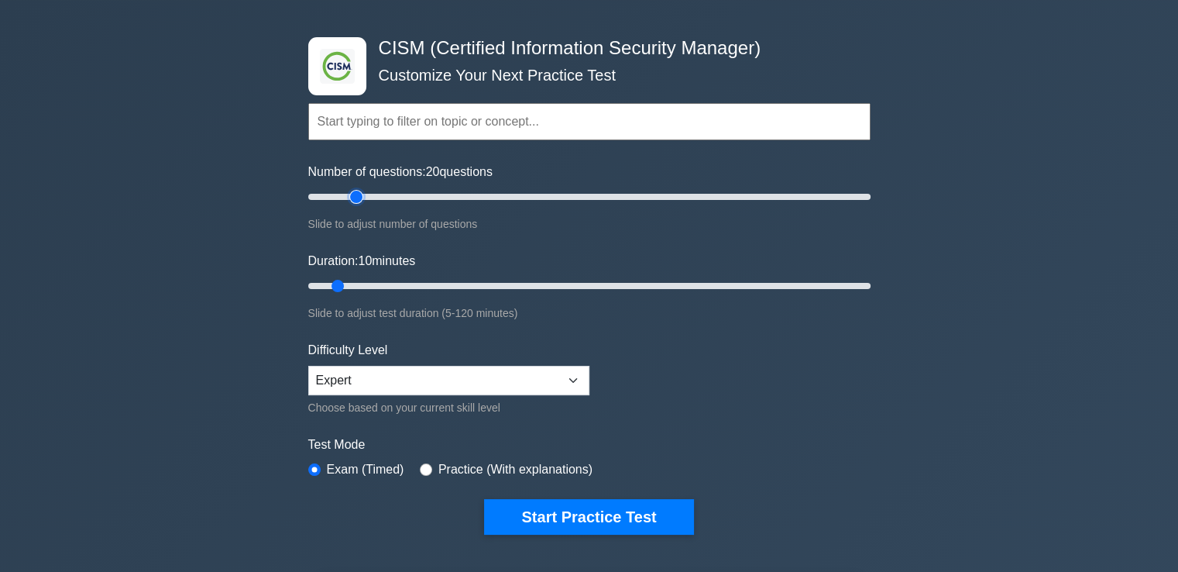
scroll to position [77, 0]
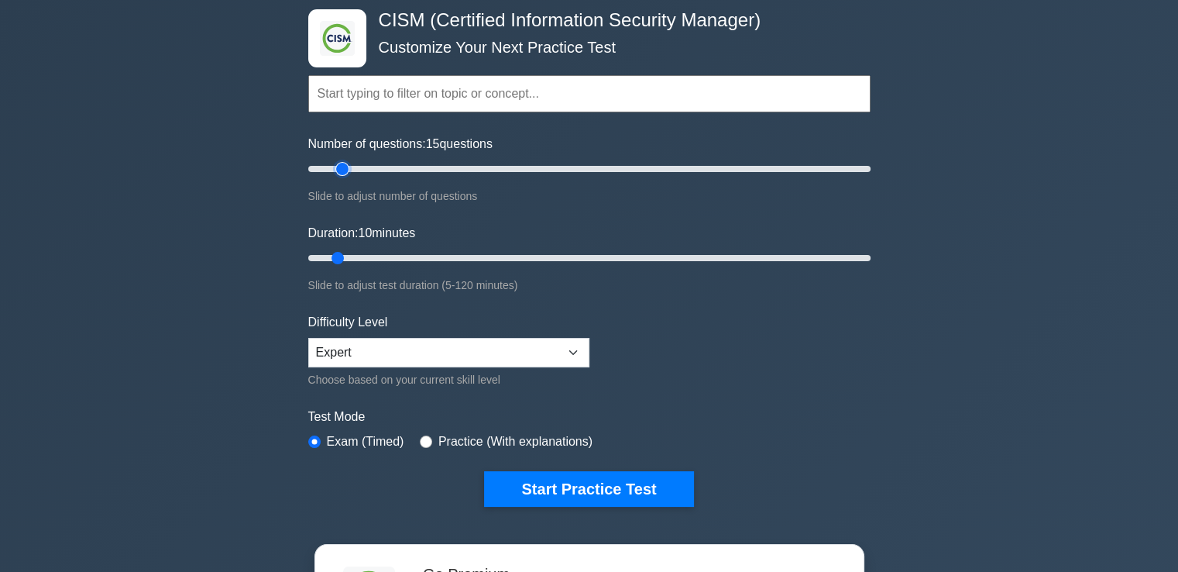
click at [336, 167] on input "Number of questions: 15 questions" at bounding box center [589, 169] width 562 height 19
type input "10"
click at [335, 167] on input "Number of questions: 15 questions" at bounding box center [589, 169] width 562 height 19
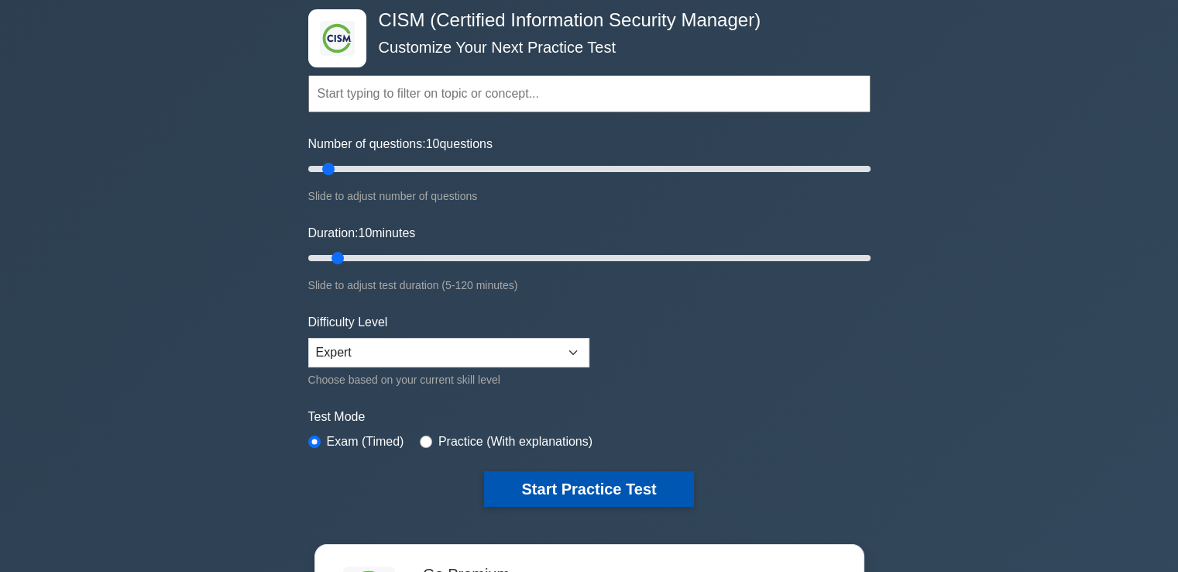
click at [550, 487] on button "Start Practice Test" at bounding box center [588, 489] width 209 height 36
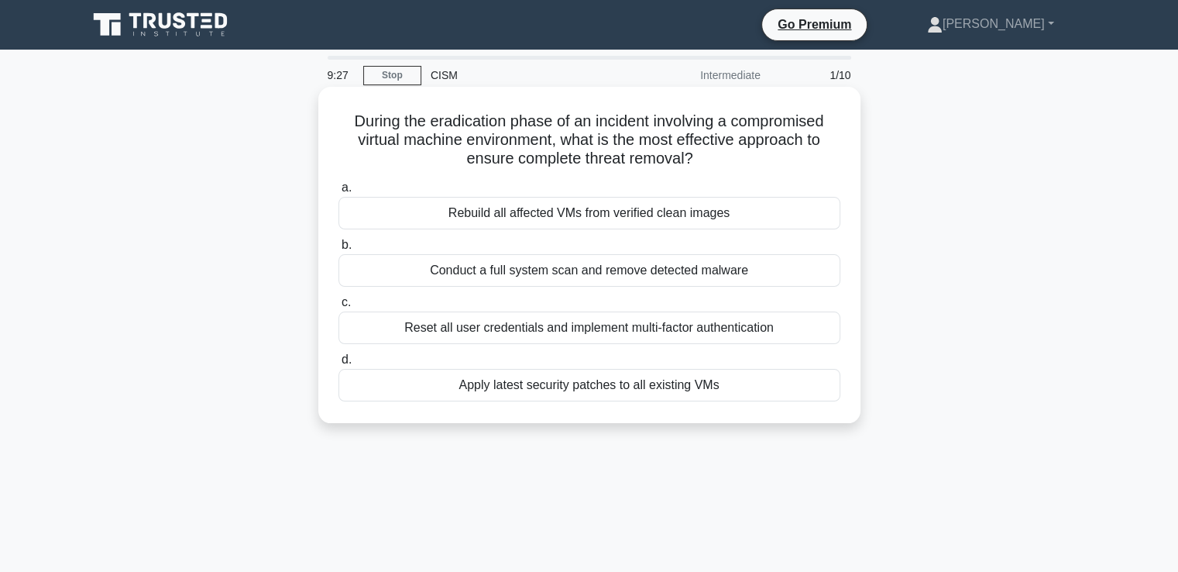
click at [519, 217] on div "Rebuild all affected VMs from verified clean images" at bounding box center [589, 213] width 502 height 33
click at [338, 193] on input "a. Rebuild all affected VMs from verified clean images" at bounding box center [338, 188] width 0 height 10
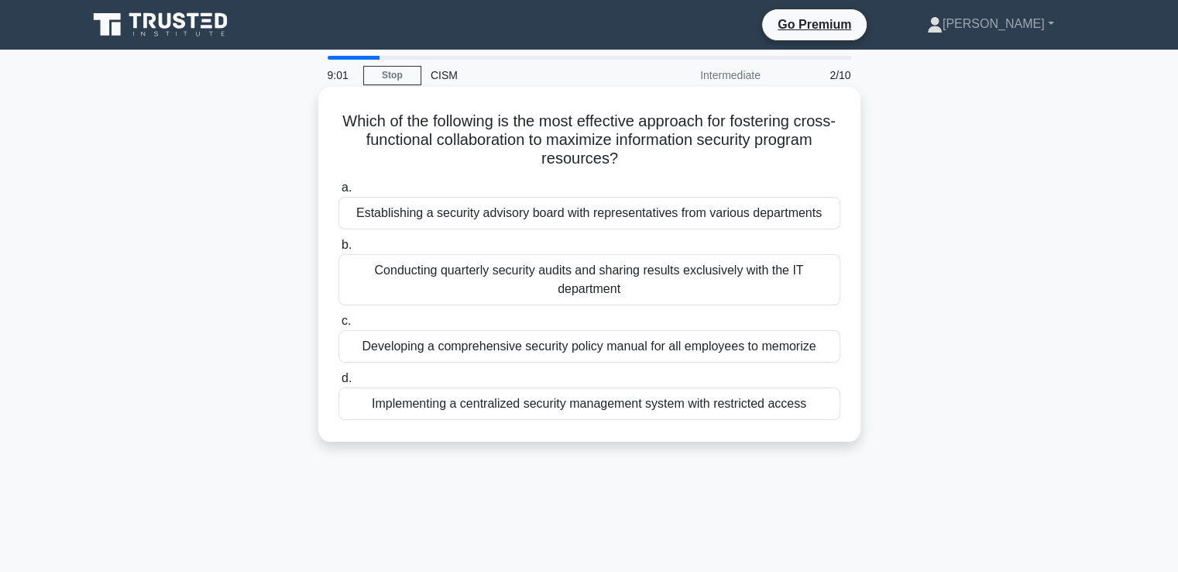
click at [530, 215] on div "Establishing a security advisory board with representatives from various depart…" at bounding box center [589, 213] width 502 height 33
click at [338, 193] on input "a. Establishing a security advisory board with representatives from various dep…" at bounding box center [338, 188] width 0 height 10
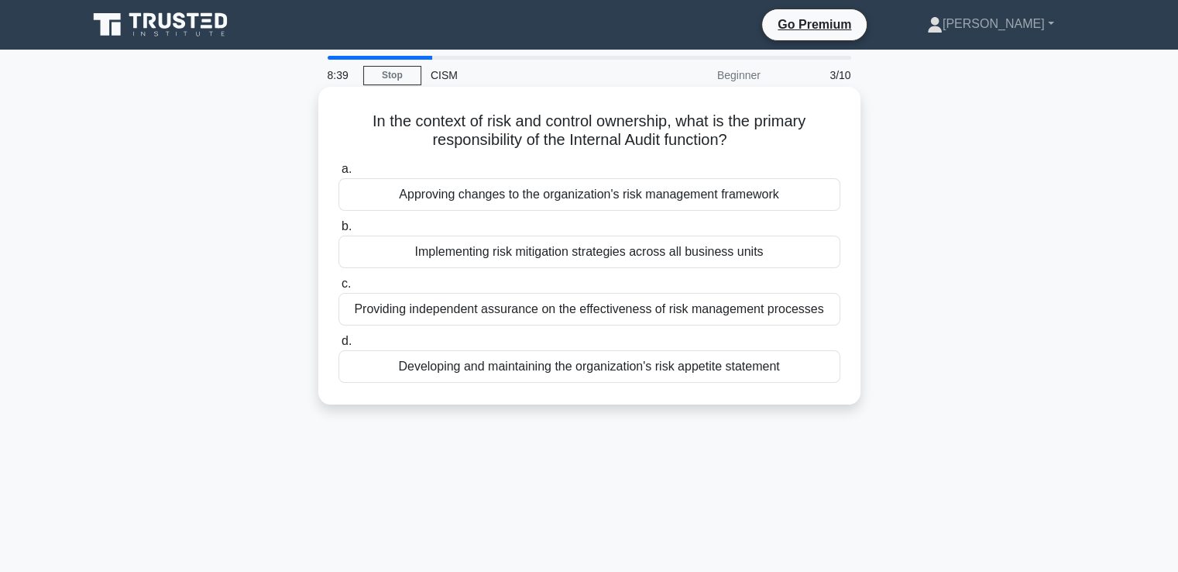
click at [498, 309] on div "Providing independent assurance on the effectiveness of risk management process…" at bounding box center [589, 309] width 502 height 33
click at [338, 289] on input "c. Providing independent assurance on the effectiveness of risk management proc…" at bounding box center [338, 284] width 0 height 10
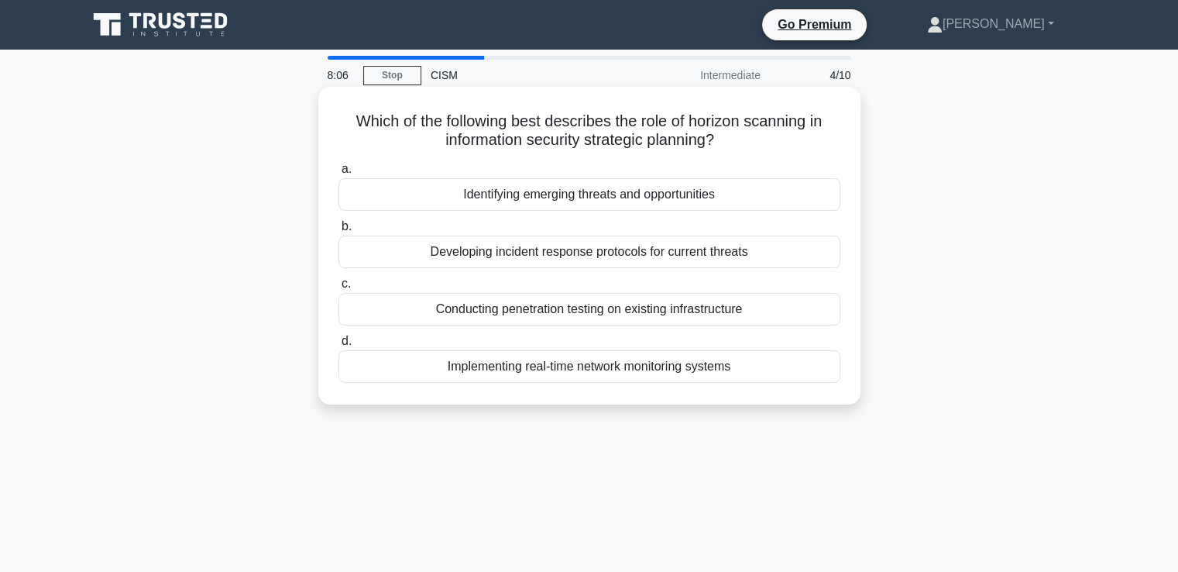
click at [605, 201] on div "Identifying emerging threats and opportunities" at bounding box center [589, 194] width 502 height 33
click at [338, 174] on input "a. Identifying emerging threats and opportunities" at bounding box center [338, 169] width 0 height 10
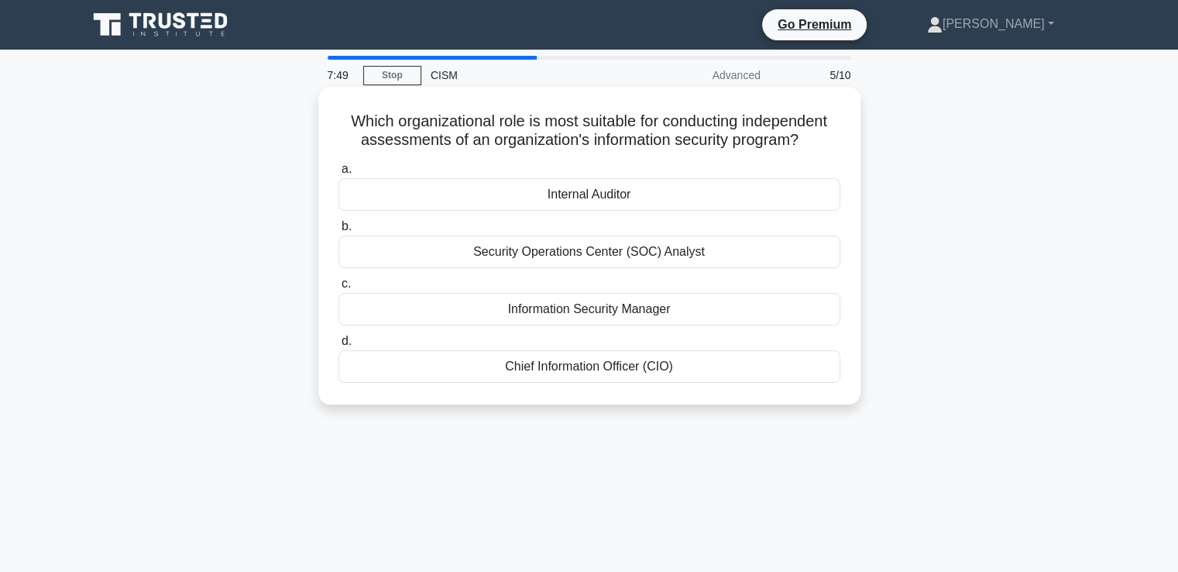
click at [619, 199] on div "Internal Auditor" at bounding box center [589, 194] width 502 height 33
click at [338, 174] on input "a. Internal Auditor" at bounding box center [338, 169] width 0 height 10
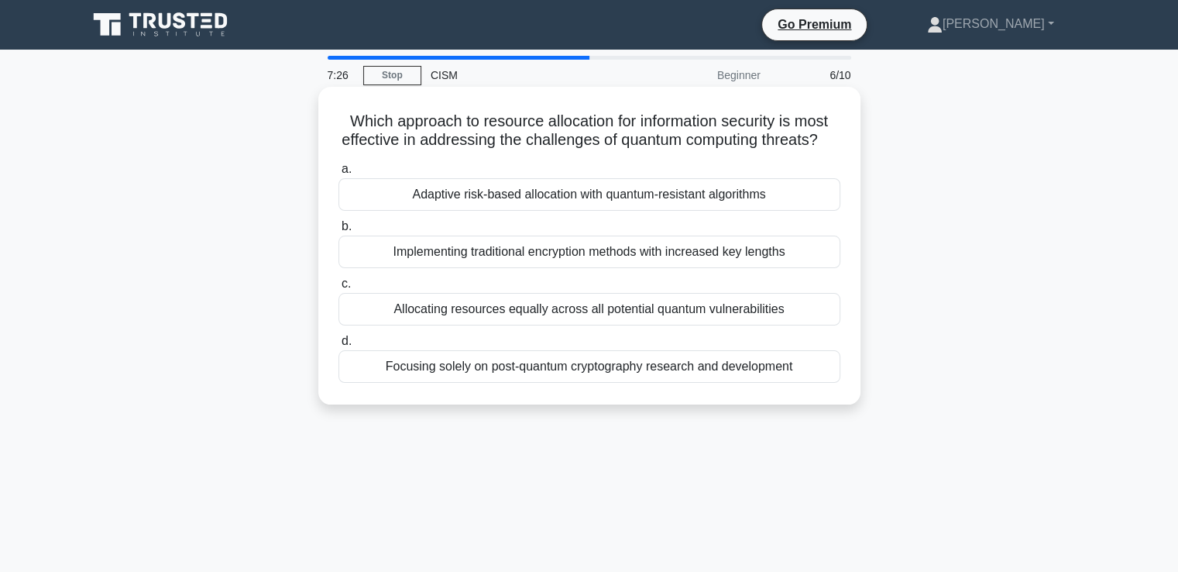
click at [687, 211] on div "Adaptive risk-based allocation with quantum-resistant algorithms" at bounding box center [589, 194] width 502 height 33
click at [338, 174] on input "a. Adaptive risk-based allocation with quantum-resistant algorithms" at bounding box center [338, 169] width 0 height 10
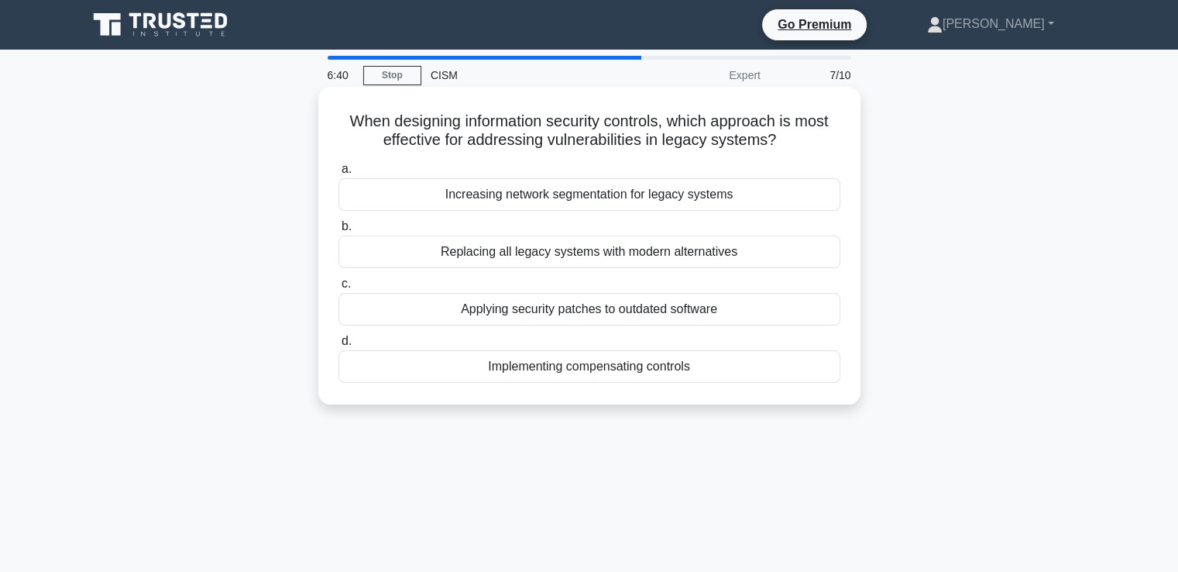
click at [549, 305] on div "Applying security patches to outdated software" at bounding box center [589, 309] width 502 height 33
click at [338, 289] on input "c. Applying security patches to outdated software" at bounding box center [338, 284] width 0 height 10
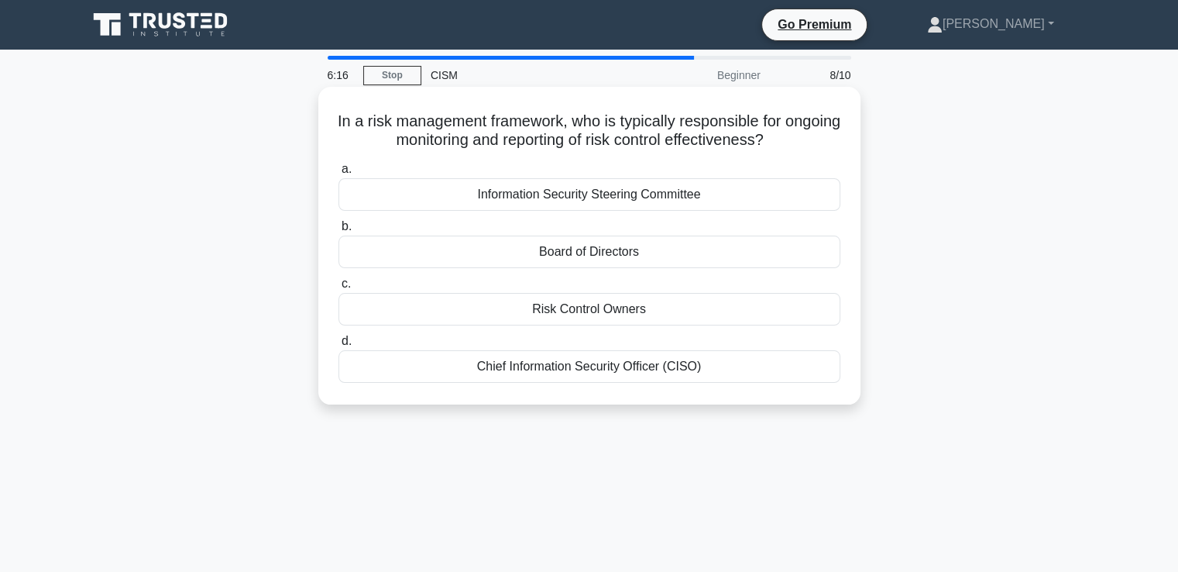
click at [620, 311] on div "Risk Control Owners" at bounding box center [589, 309] width 502 height 33
click at [338, 289] on input "c. Risk Control Owners" at bounding box center [338, 284] width 0 height 10
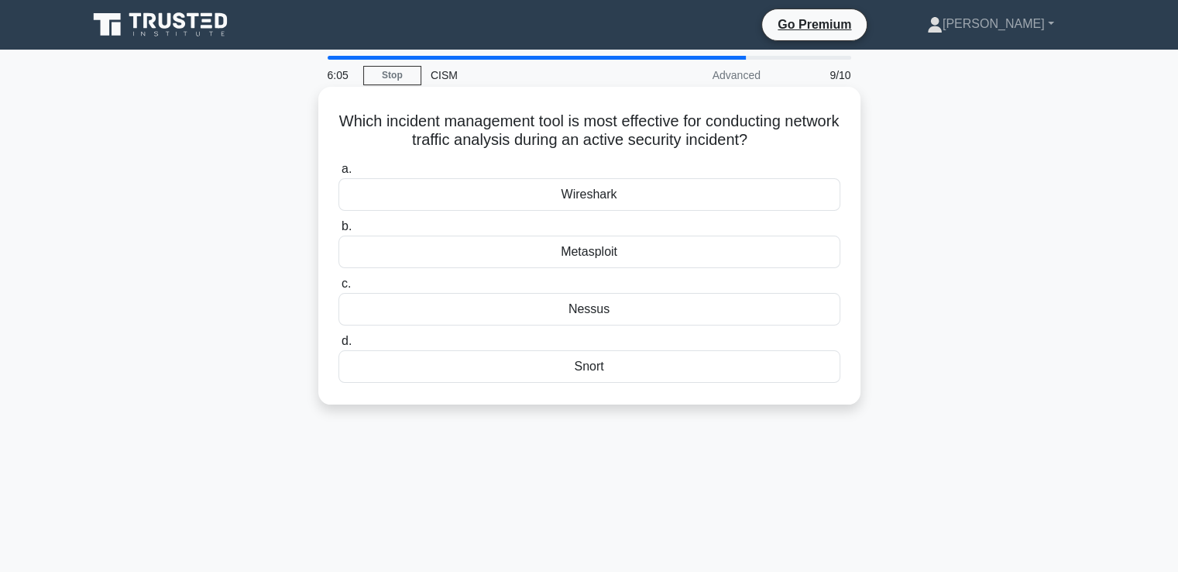
click at [603, 188] on div "Wireshark" at bounding box center [589, 194] width 502 height 33
click at [338, 174] on input "a. Wireshark" at bounding box center [338, 169] width 0 height 10
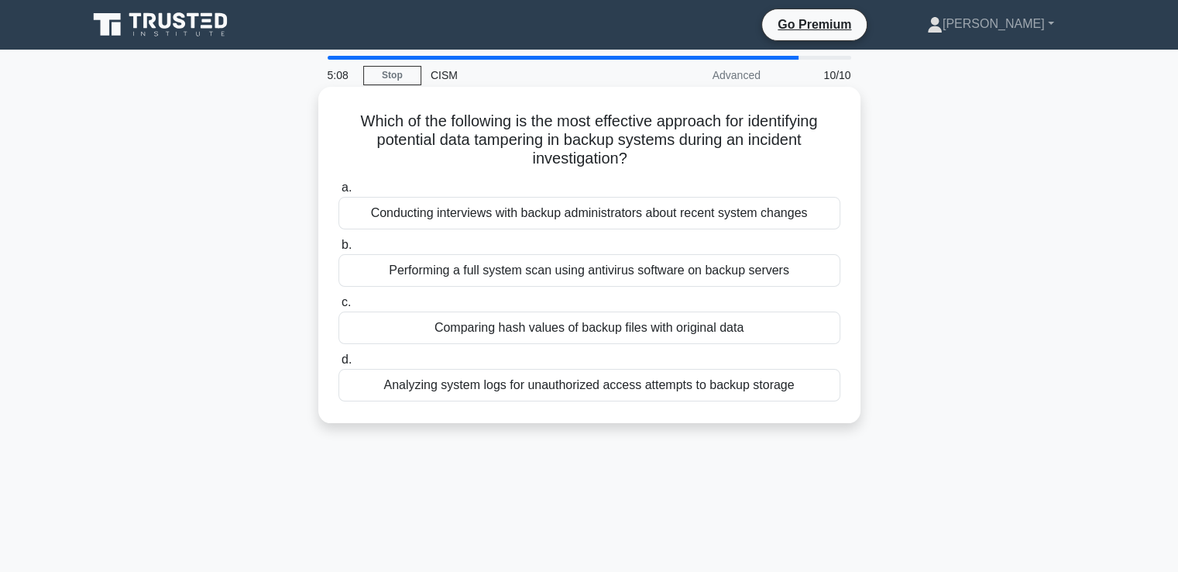
click at [603, 329] on div "Comparing hash values of backup files with original data" at bounding box center [589, 327] width 502 height 33
click at [338, 308] on input "c. Comparing hash values of backup files with original data" at bounding box center [338, 302] width 0 height 10
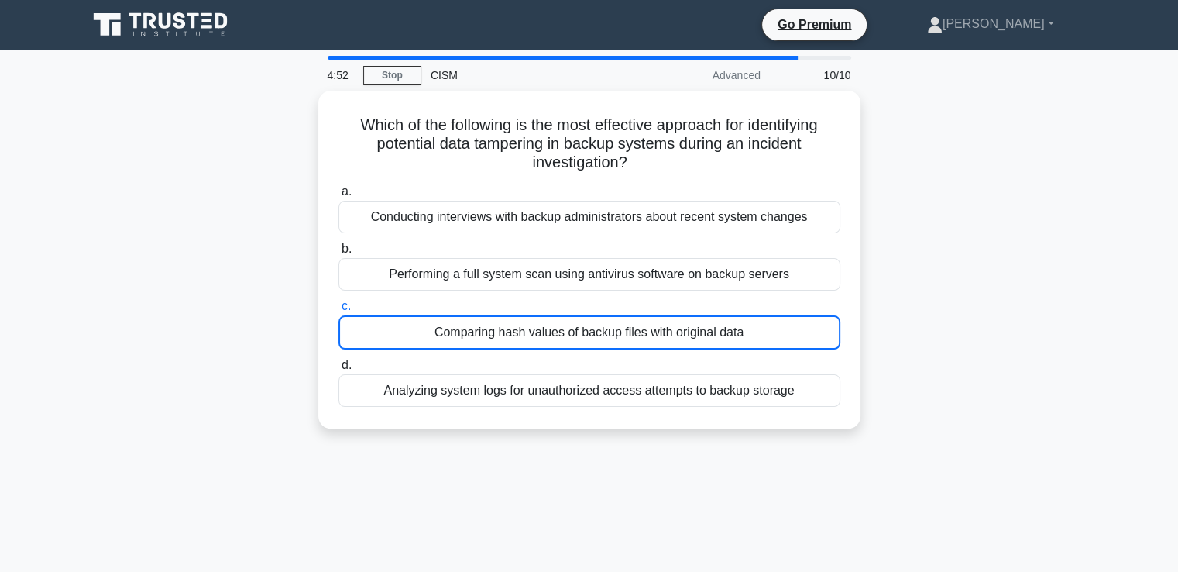
drag, startPoint x: 909, startPoint y: 263, endPoint x: 789, endPoint y: 496, distance: 262.2
click at [789, 496] on div "4:52 Stop CISM Advanced 10/10 Which of the following is the most effective appr…" at bounding box center [589, 443] width 1022 height 775
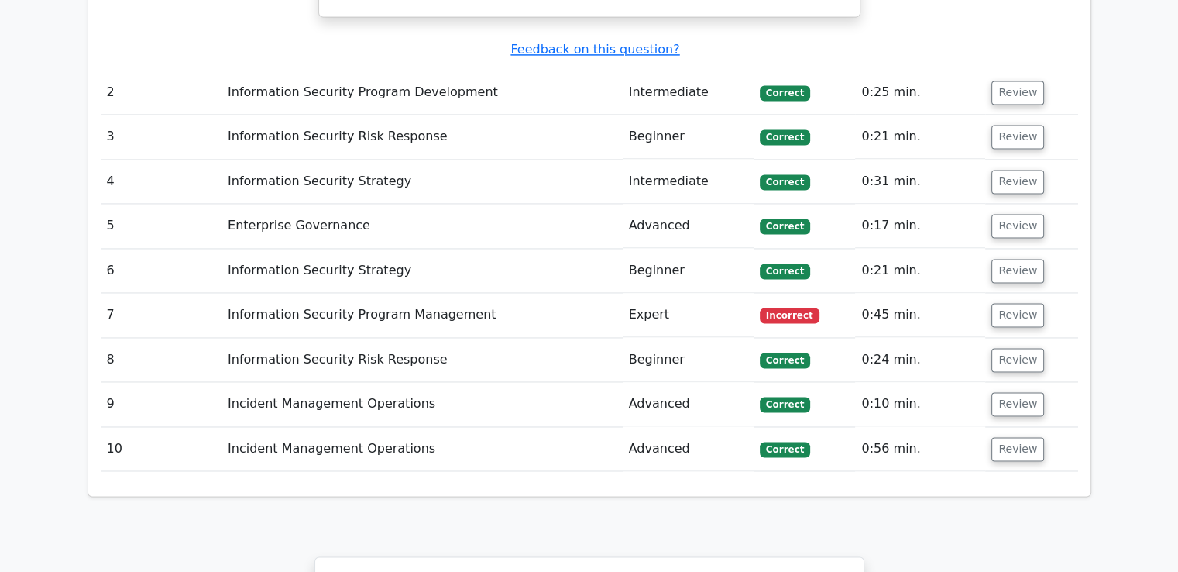
scroll to position [2324, 0]
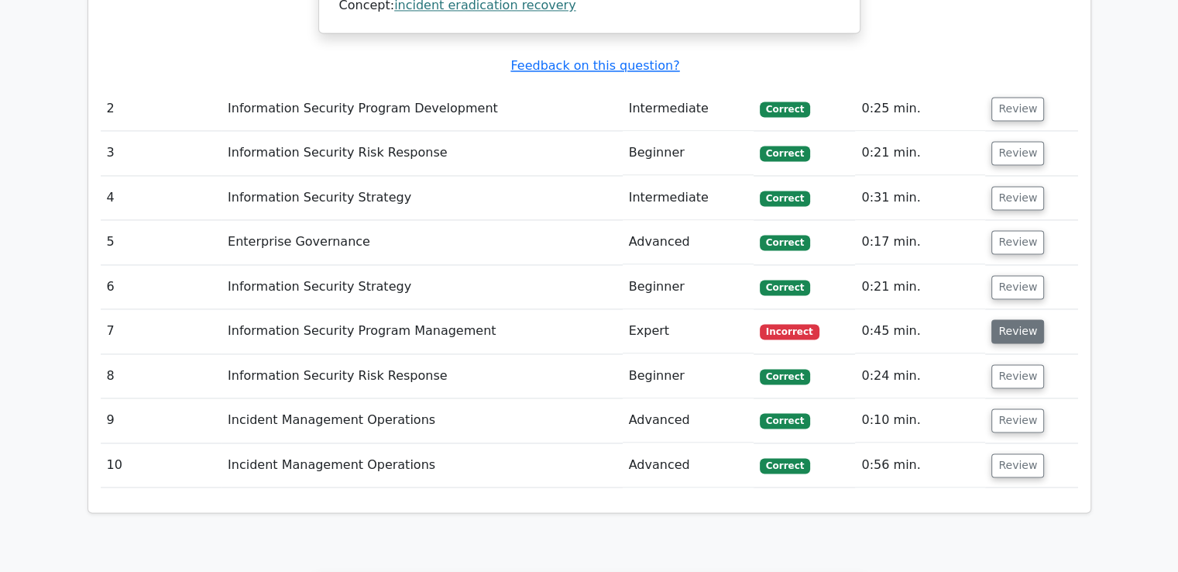
click at [1031, 319] on button "Review" at bounding box center [1017, 331] width 53 height 24
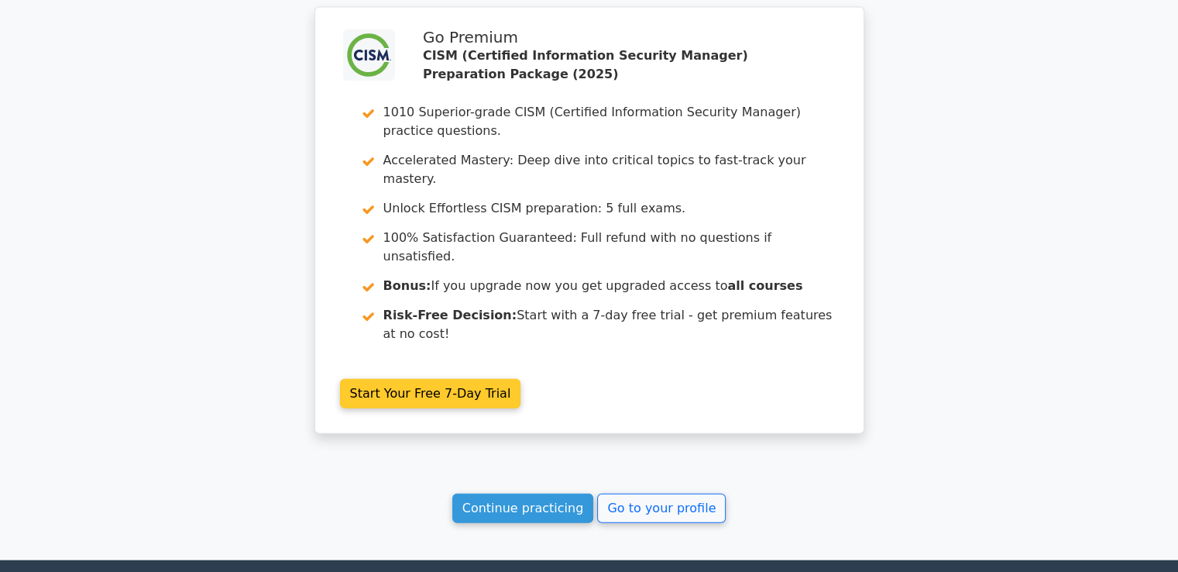
scroll to position [3454, 0]
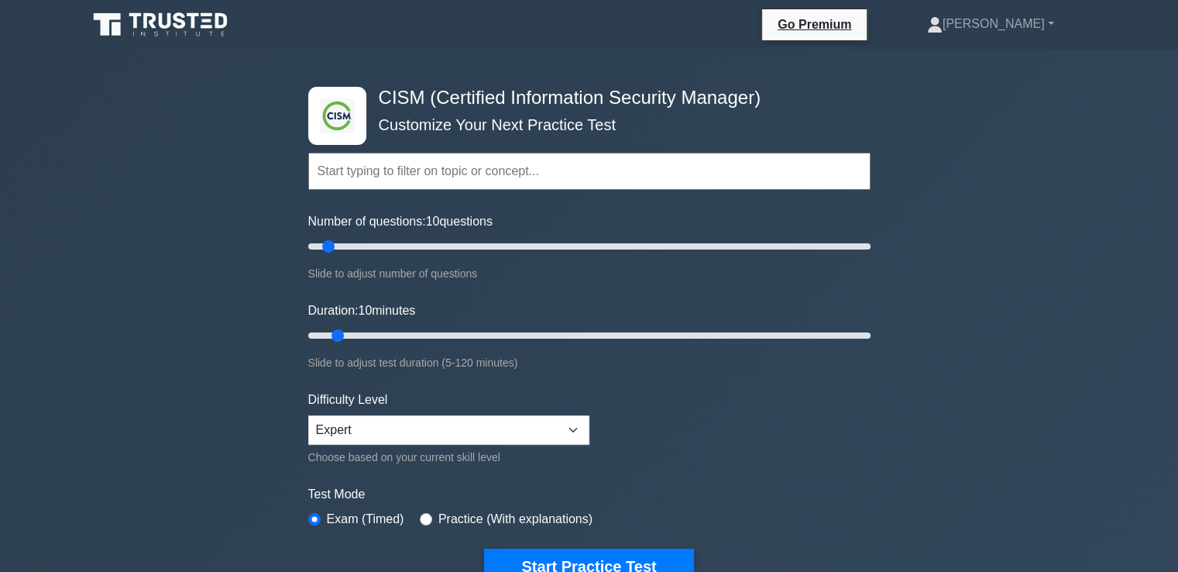
click at [440, 173] on input "text" at bounding box center [589, 171] width 562 height 37
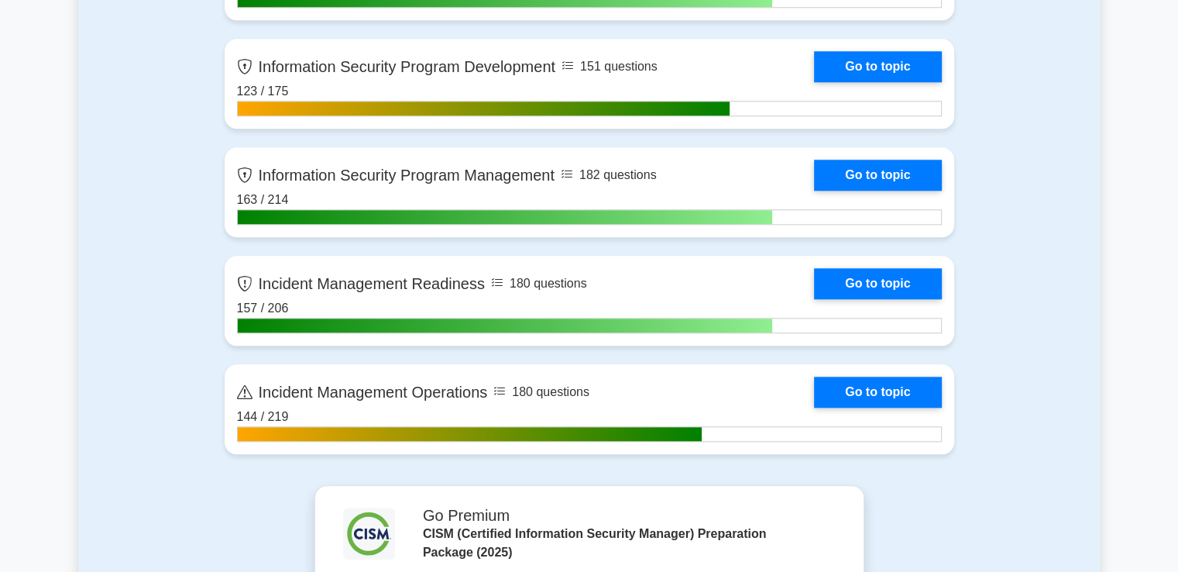
scroll to position [1549, 0]
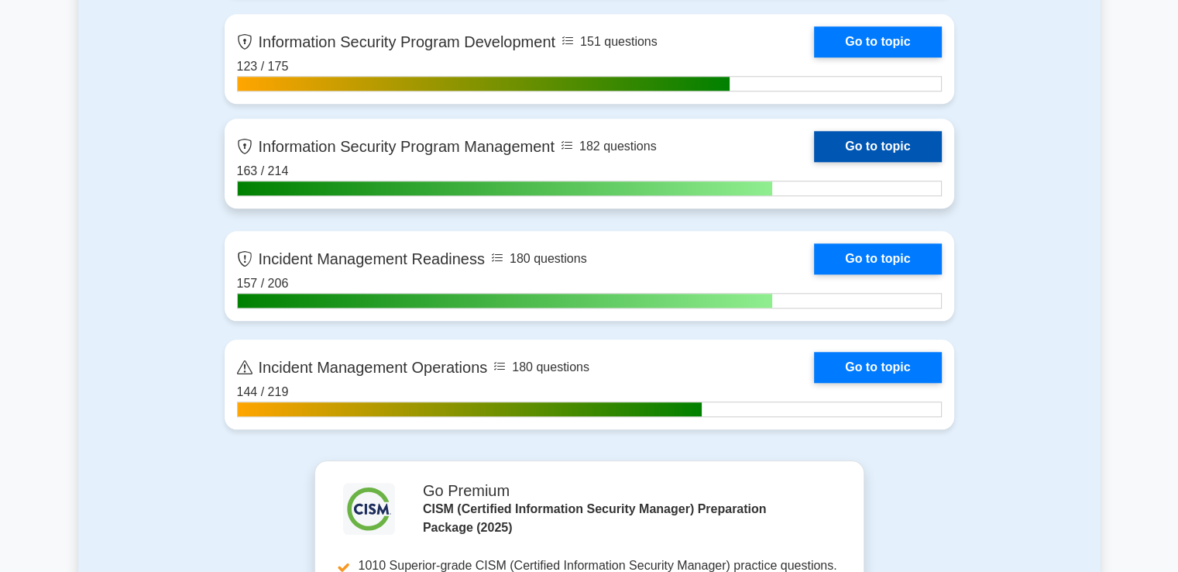
click at [814, 146] on link "Go to topic" at bounding box center [877, 146] width 127 height 31
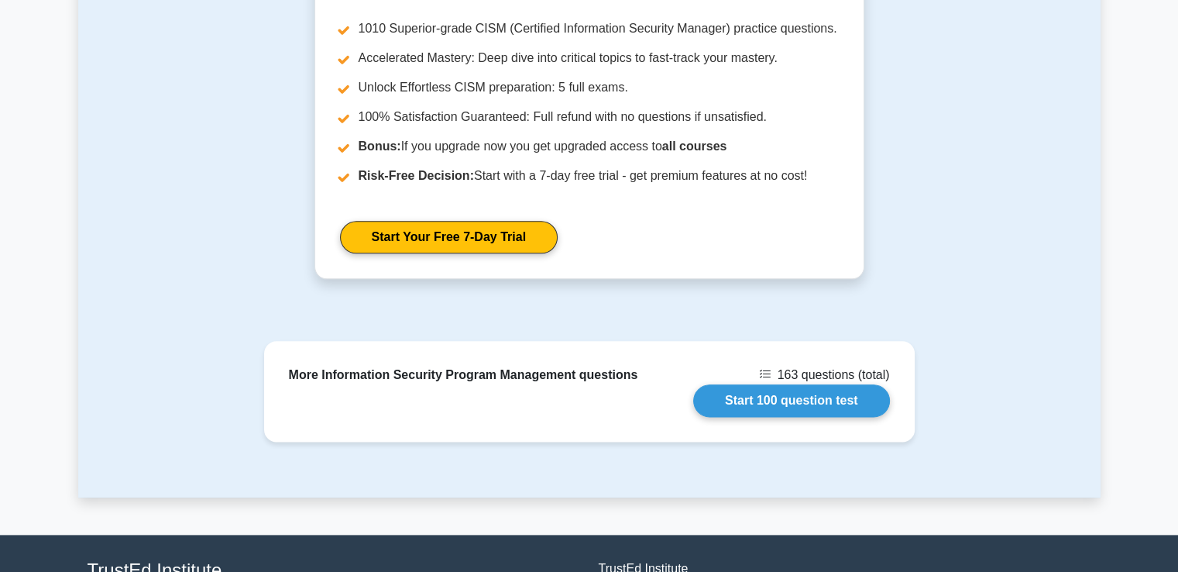
scroll to position [1898, 0]
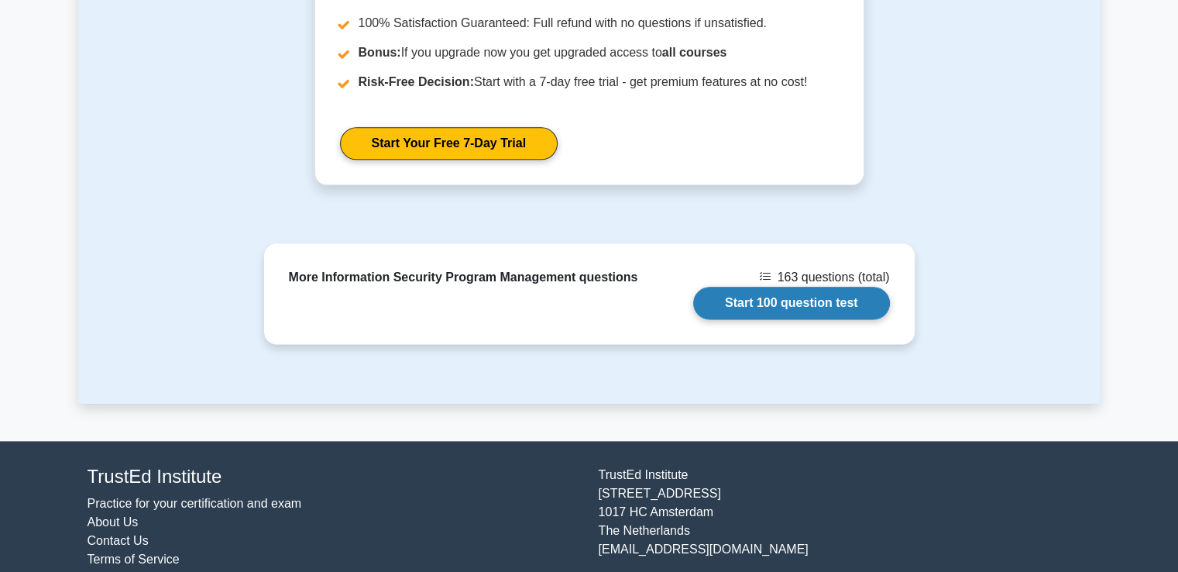
click at [732, 287] on link "Start 100 question test" at bounding box center [791, 303] width 197 height 33
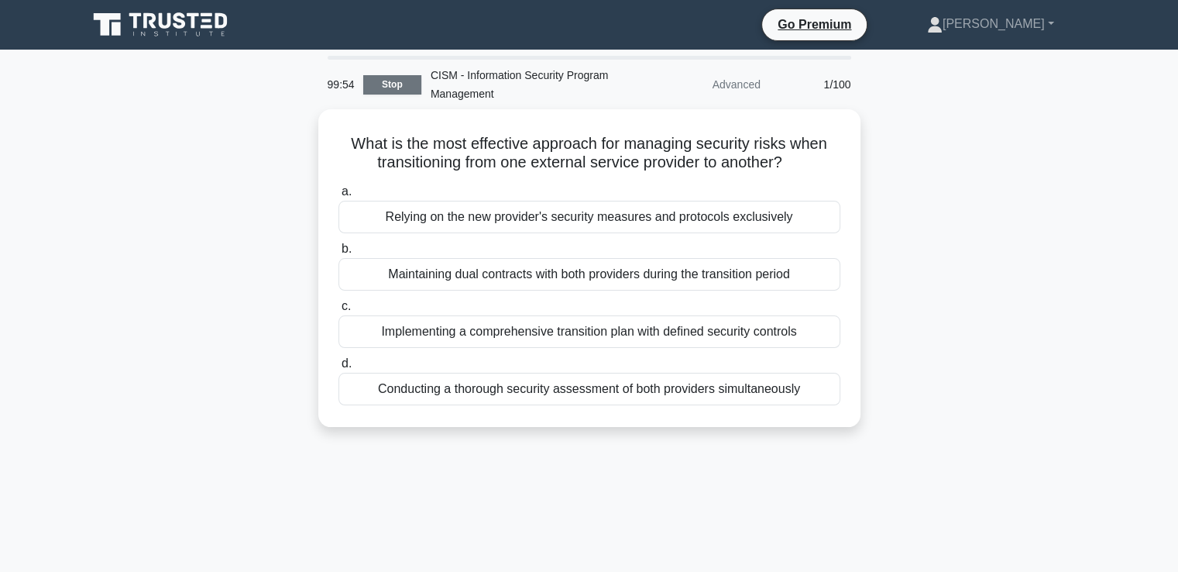
click at [396, 79] on link "Stop" at bounding box center [392, 84] width 58 height 19
click at [378, 88] on link "Stop" at bounding box center [392, 84] width 58 height 19
